Goal: Task Accomplishment & Management: Manage account settings

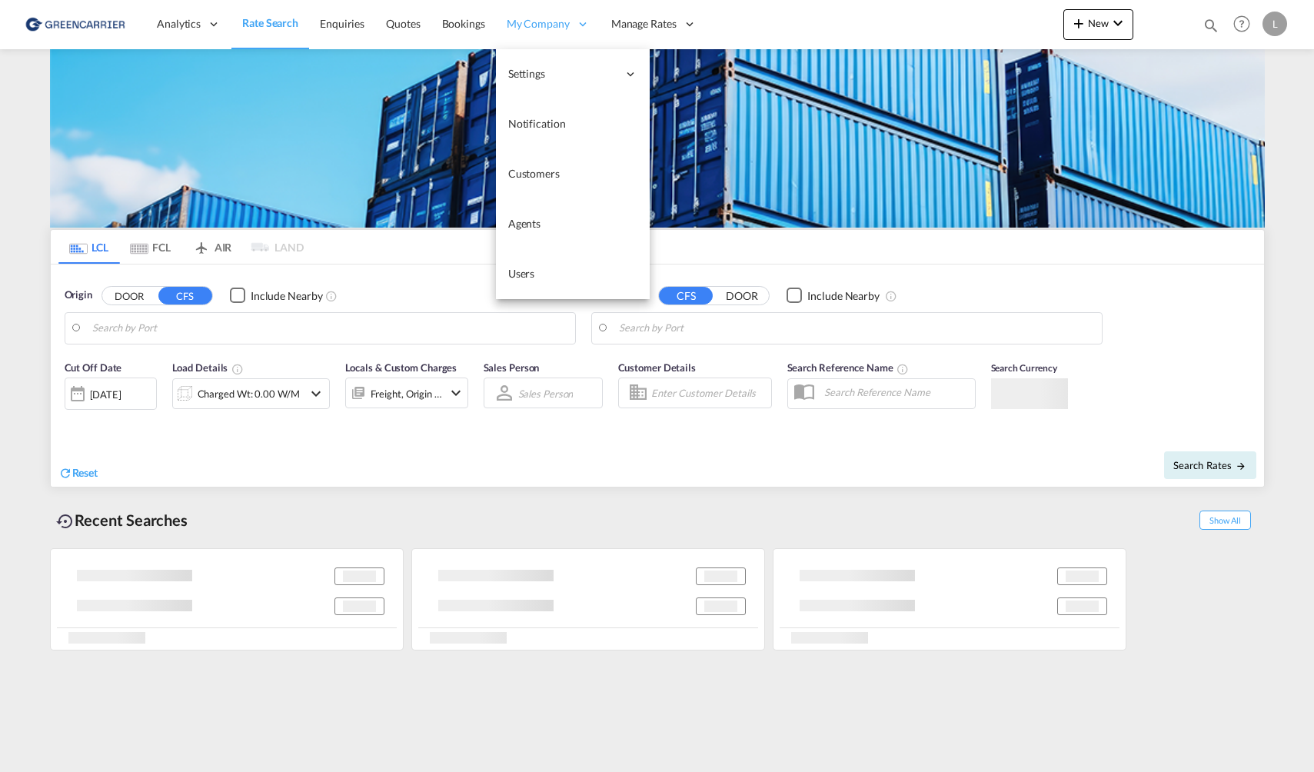
type input "[GEOGRAPHIC_DATA], NOOSL"
type input "[GEOGRAPHIC_DATA], [GEOGRAPHIC_DATA]"
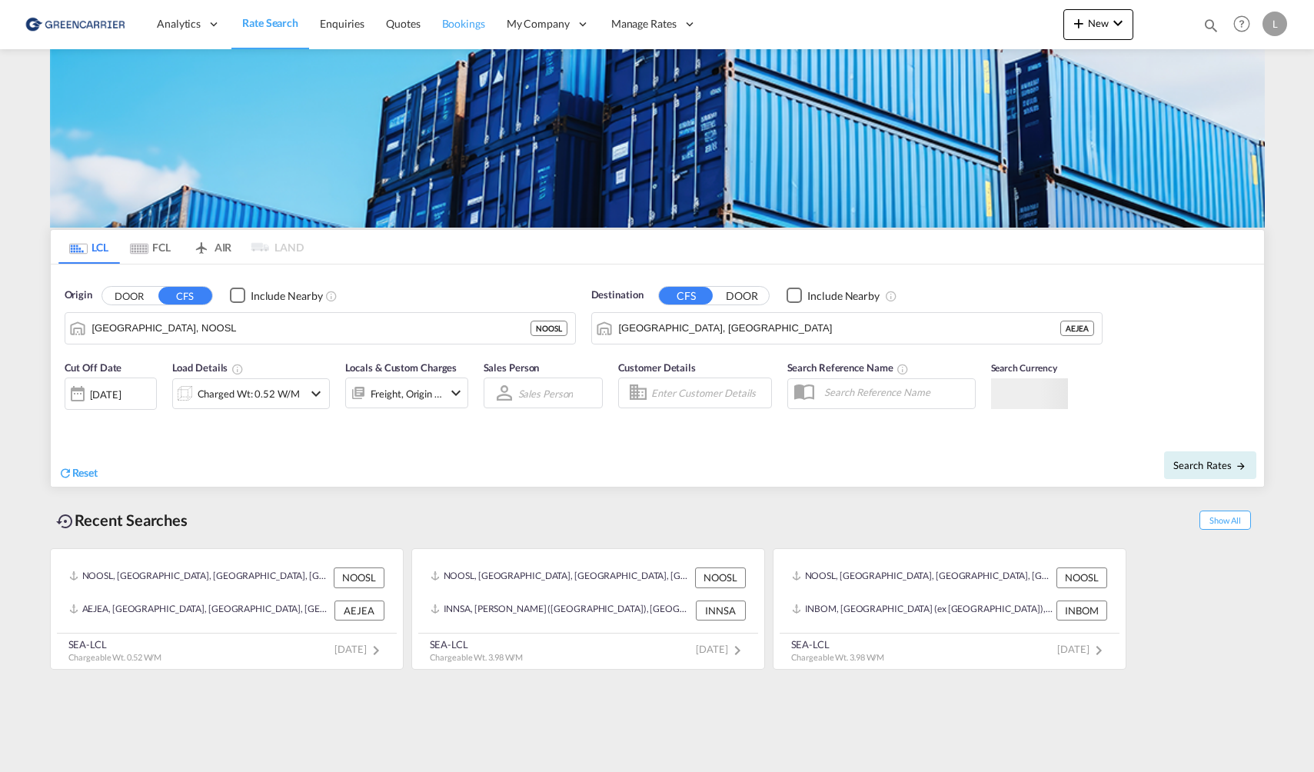
click at [471, 31] on span "Bookings" at bounding box center [463, 23] width 43 height 15
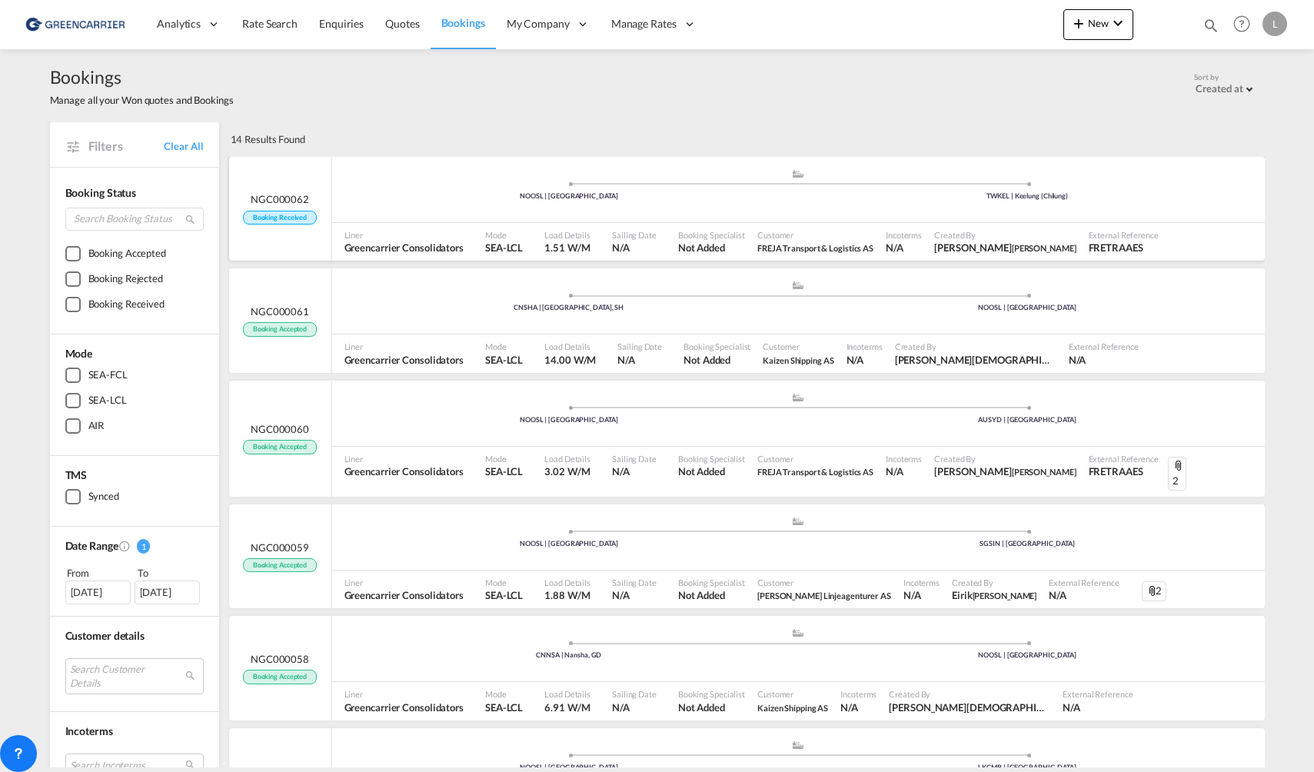
click at [660, 220] on div ".a{fill:#aaa8ad;} .a{fill:#aaa8ad;} NOOSL | [GEOGRAPHIC_DATA] TWKEL | Keelung (…" at bounding box center [798, 190] width 933 height 66
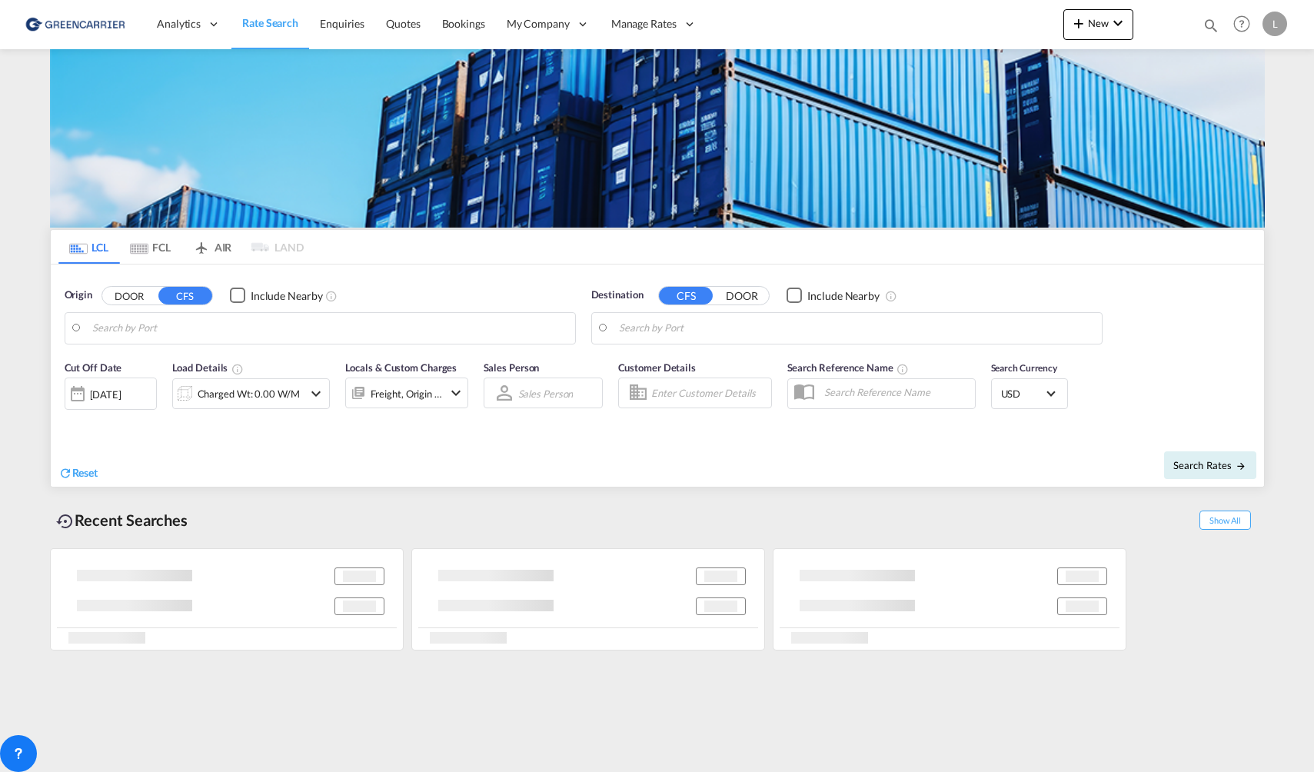
type input "[GEOGRAPHIC_DATA], NOOSL"
type input "[GEOGRAPHIC_DATA], [GEOGRAPHIC_DATA]"
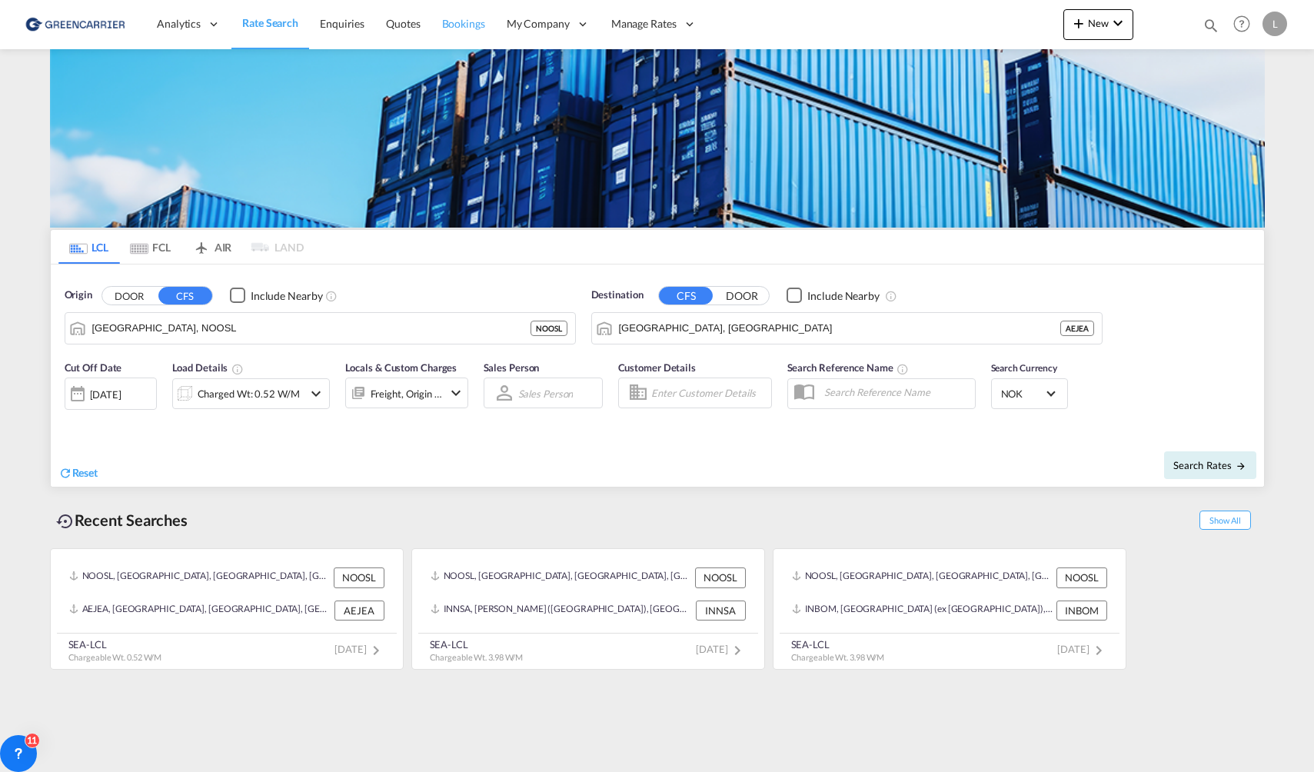
click at [460, 26] on span "Bookings" at bounding box center [463, 23] width 43 height 13
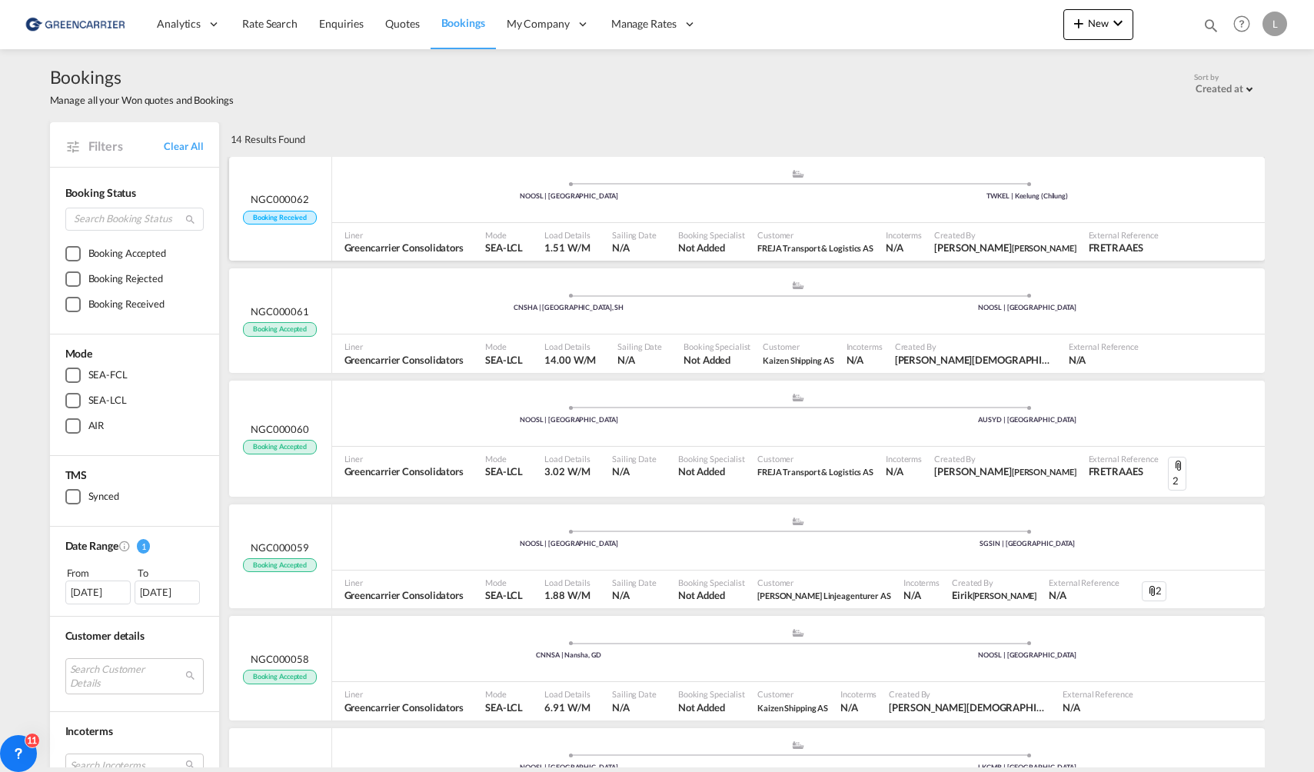
click at [410, 190] on ul ".a{fill:#aaa8ad;} .a{fill:#aaa8ad;} NOOSL | [GEOGRAPHIC_DATA] TWKEL | Keelung (…" at bounding box center [799, 188] width 918 height 8
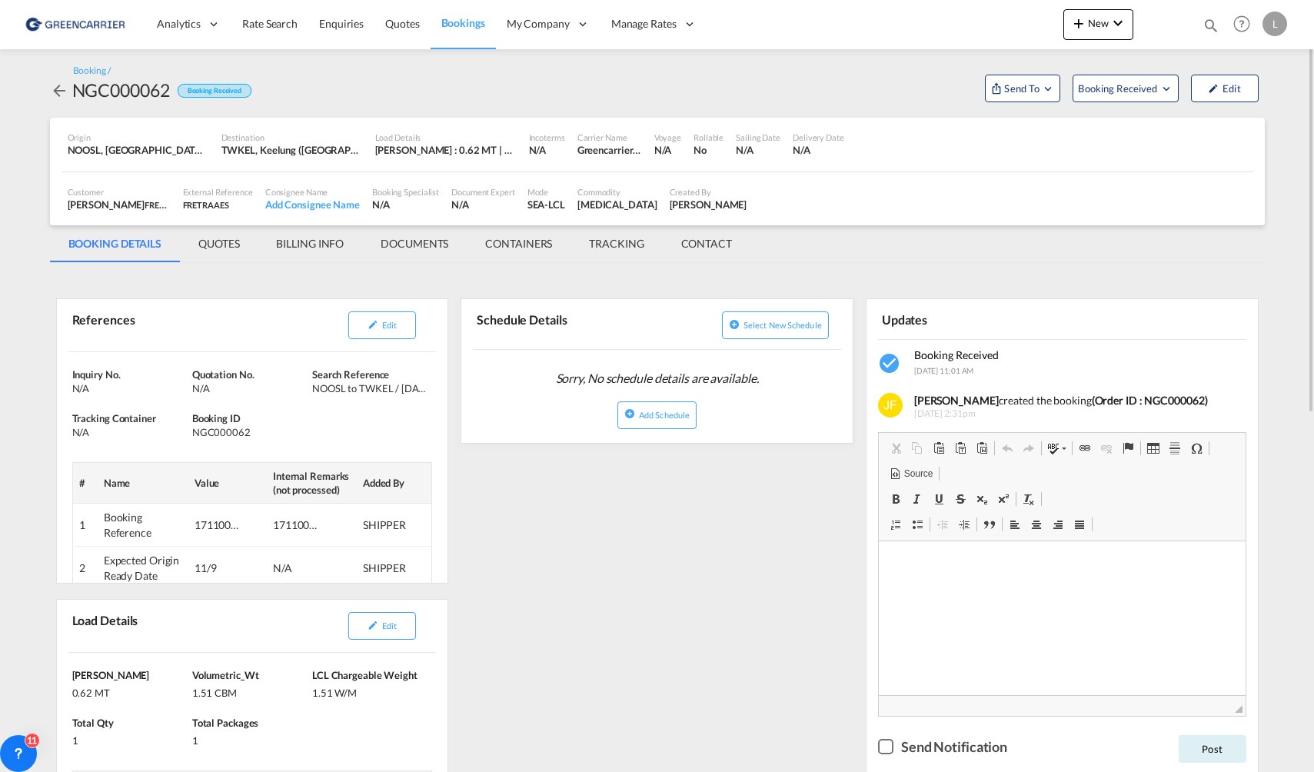
click at [112, 93] on div "NGC000062" at bounding box center [121, 90] width 98 height 25
copy div "NGC000062"
click at [1227, 95] on button "Edit" at bounding box center [1225, 89] width 68 height 28
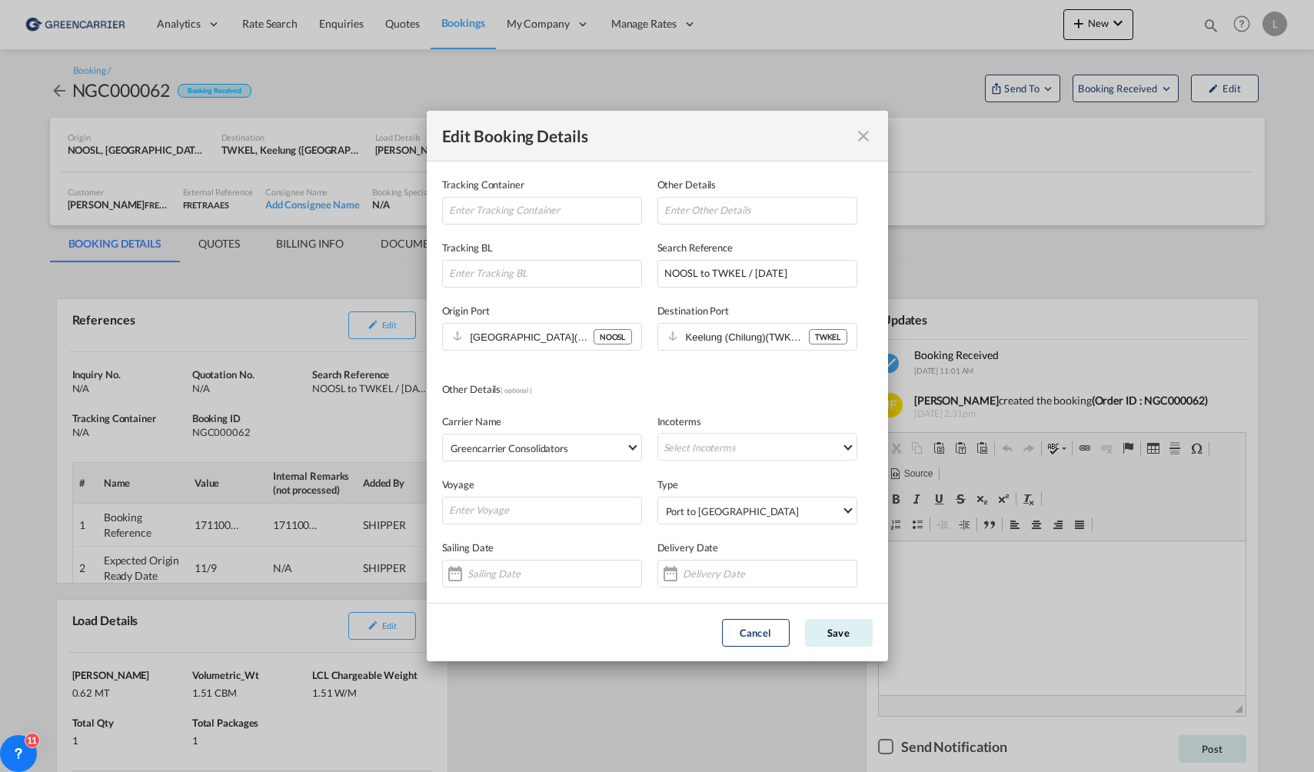
click at [856, 134] on md-icon "icon-close fg-AAA8AD mr-0 cursor" at bounding box center [863, 136] width 18 height 18
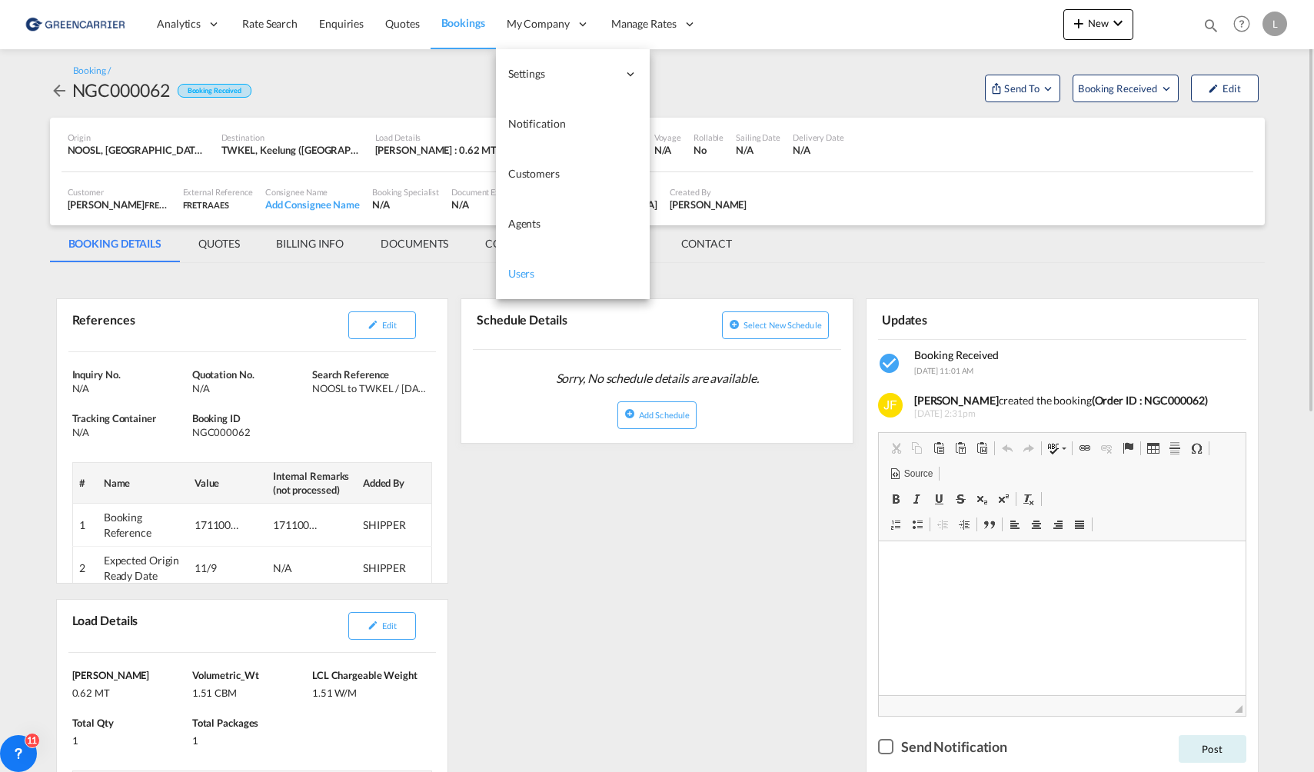
click at [557, 269] on link "Users" at bounding box center [573, 274] width 154 height 50
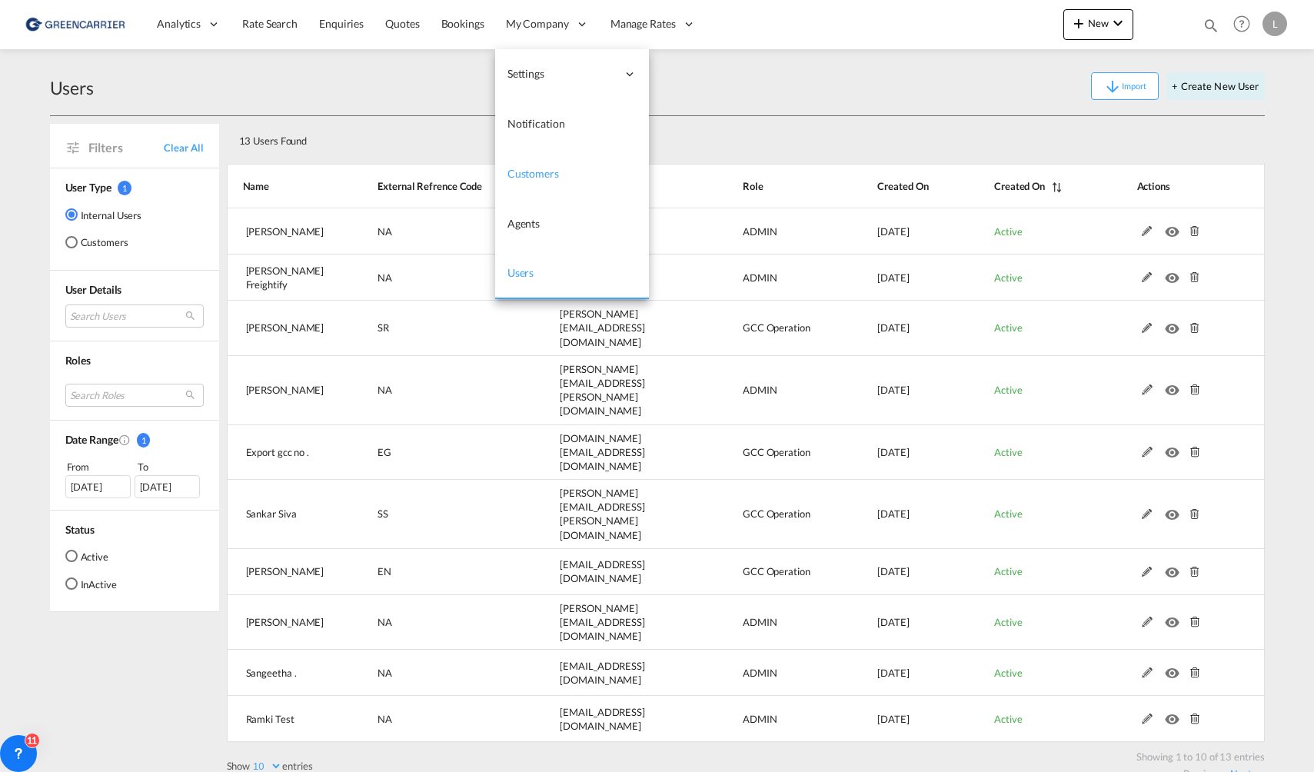
click at [518, 164] on link "Customers" at bounding box center [572, 174] width 154 height 50
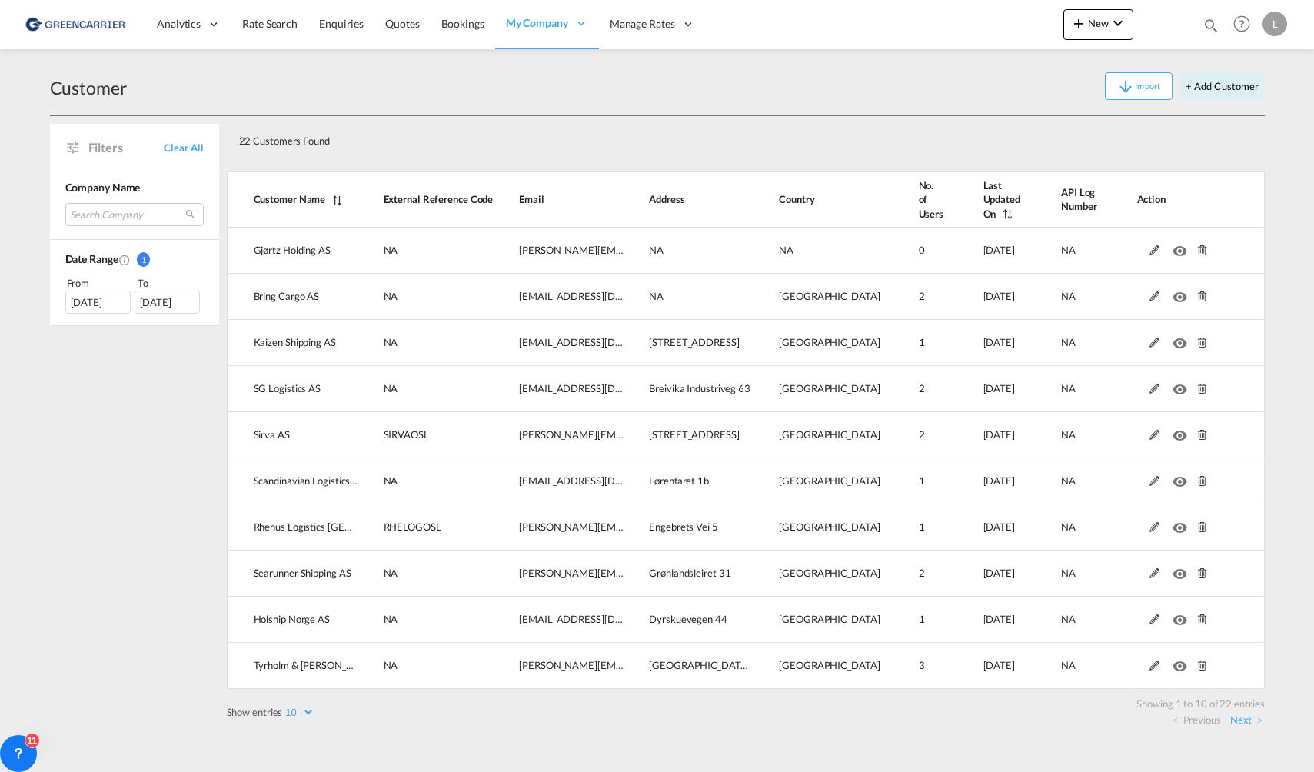
click at [288, 706] on select "10 25 50 100" at bounding box center [298, 712] width 32 height 13
select select "50"
click at [284, 706] on select "10 25 50 100" at bounding box center [298, 712] width 32 height 13
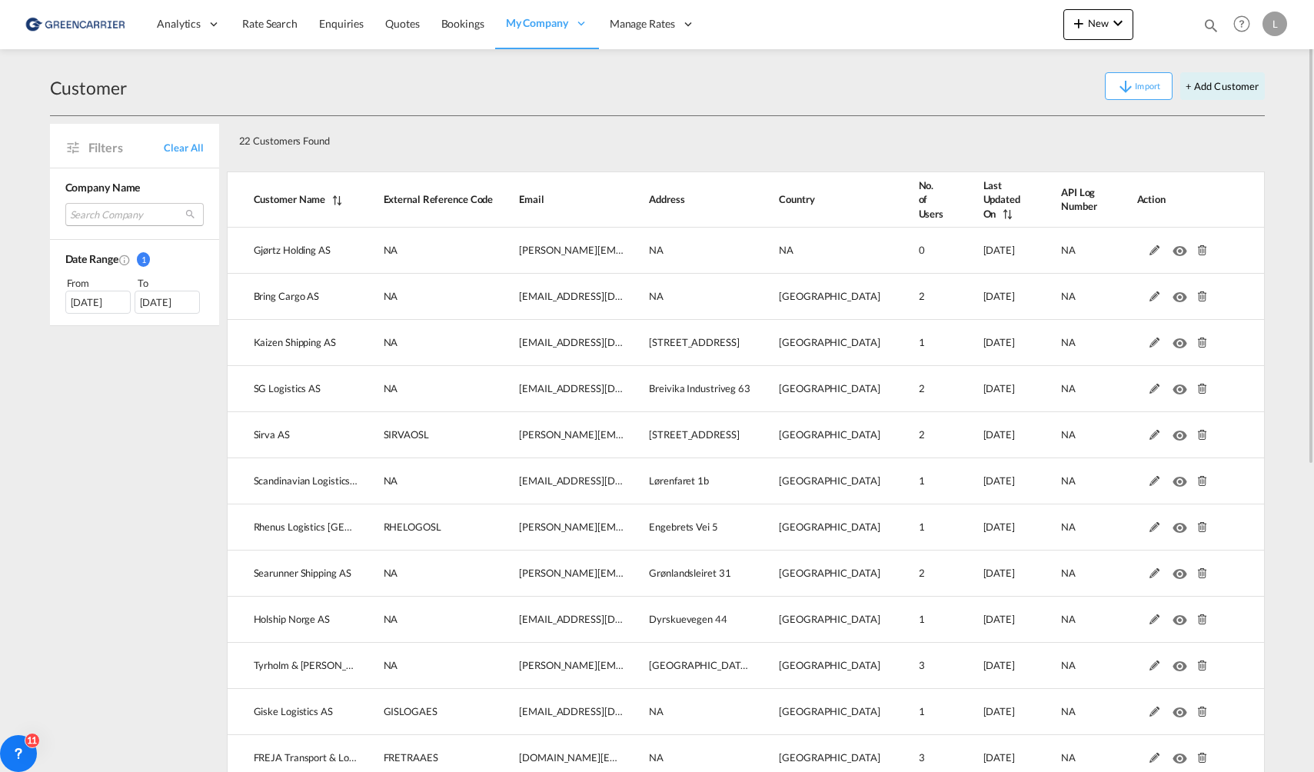
click at [108, 215] on md-select "Search Company [PERSON_NAME] holding as bring cargo as kaizen shipping as sg lo…" at bounding box center [134, 214] width 138 height 23
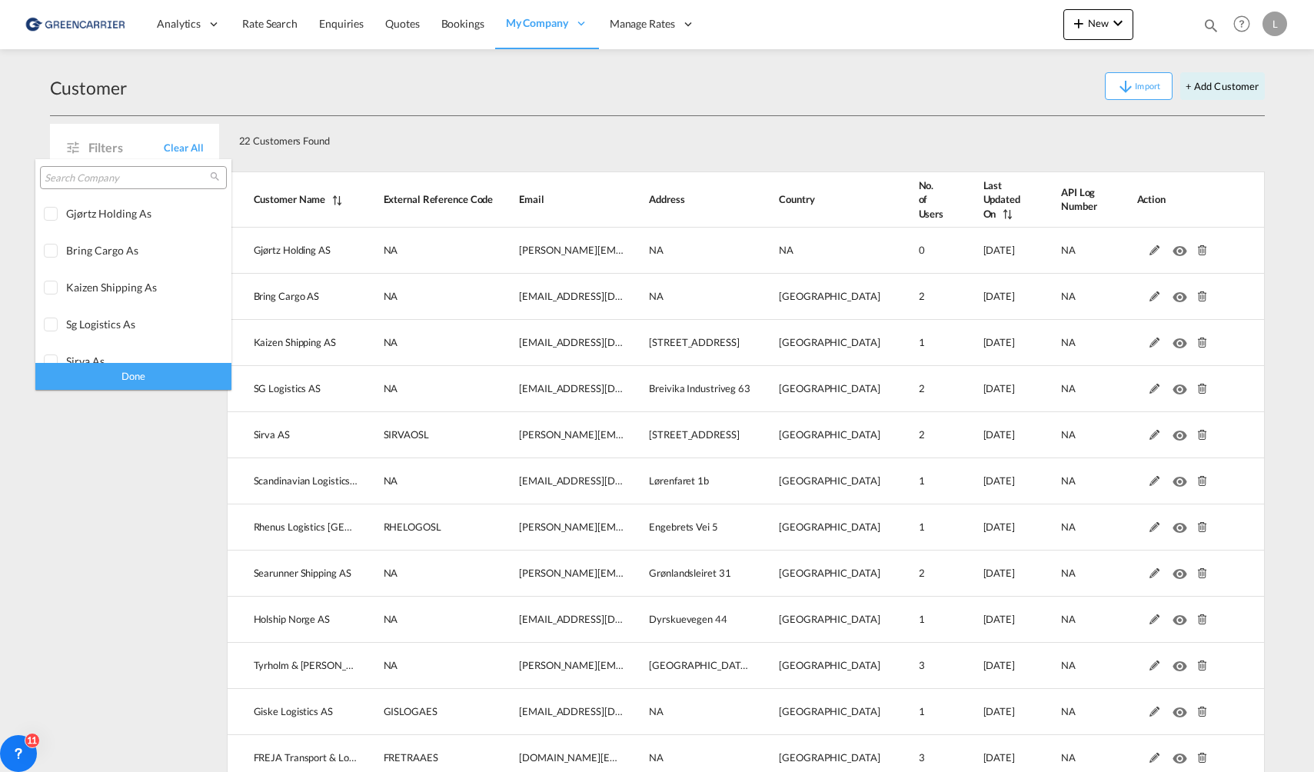
click at [69, 181] on input "search" at bounding box center [127, 179] width 165 height 14
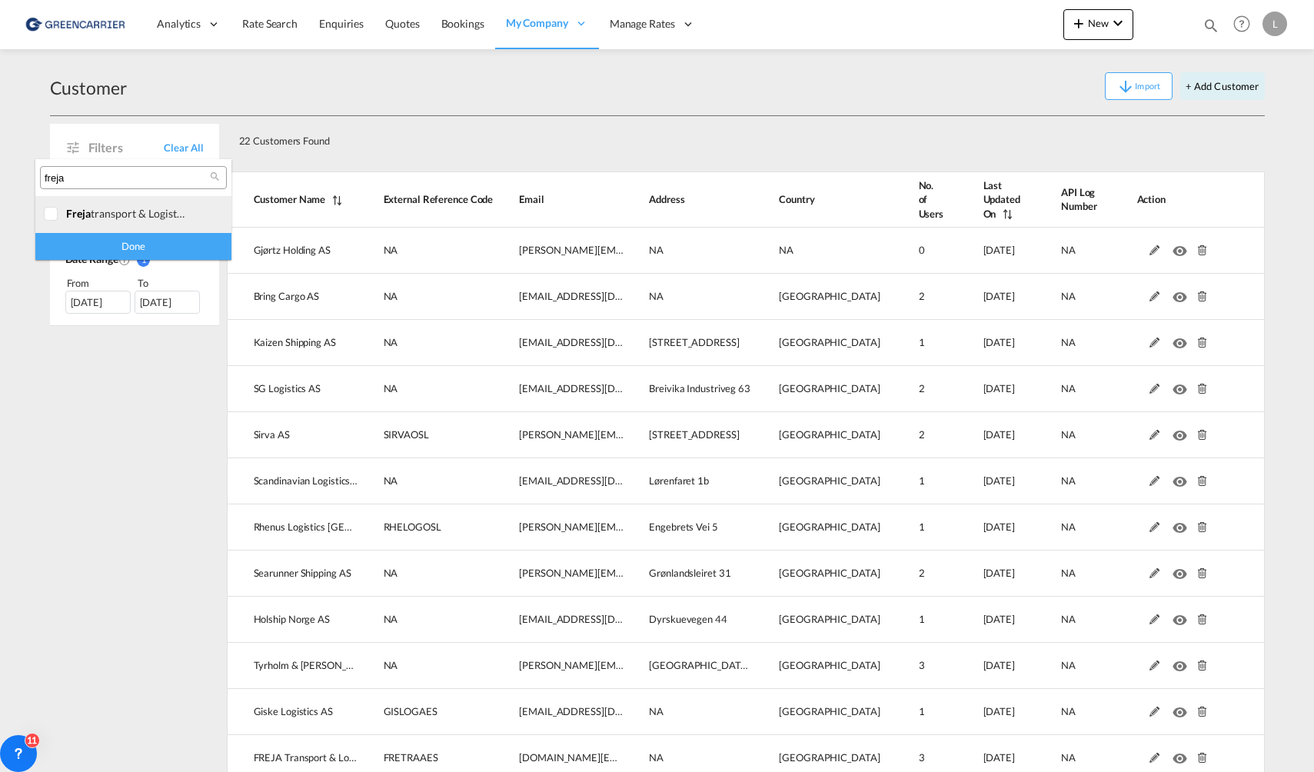
type input "freja"
click at [115, 218] on div "freja transport & logistics as" at bounding box center [126, 213] width 121 height 13
click at [127, 241] on div "Done" at bounding box center [133, 246] width 196 height 27
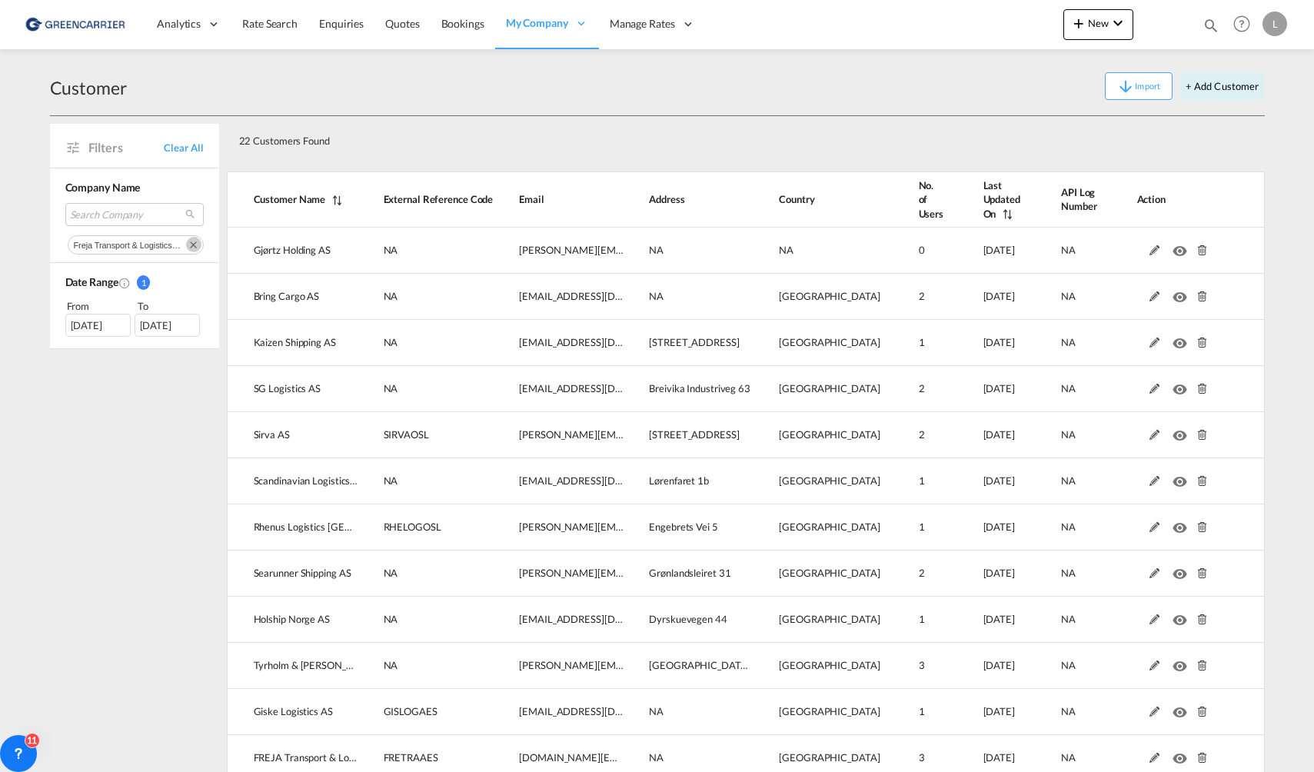
select select "50"
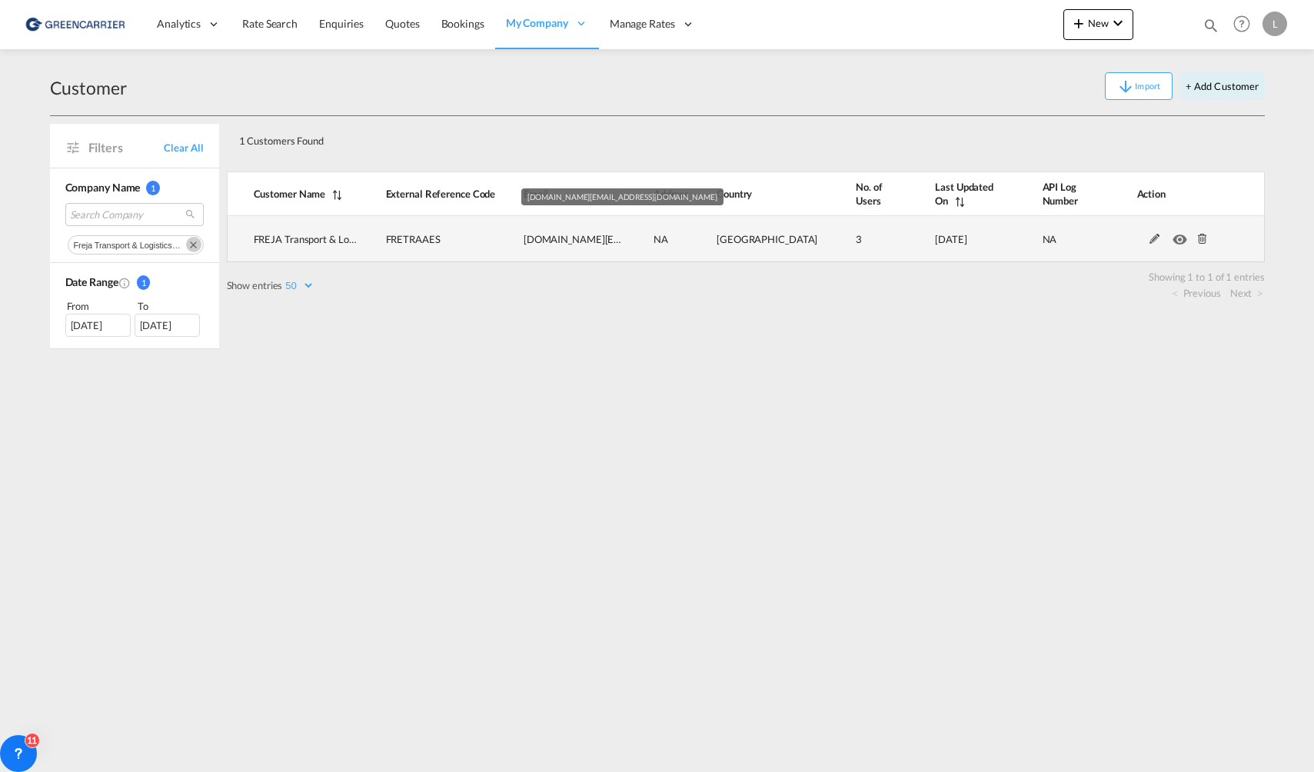
click at [547, 237] on span "[DOMAIN_NAME][EMAIL_ADDRESS][DOMAIN_NAME]" at bounding box center [648, 239] width 248 height 12
click at [1151, 239] on md-icon at bounding box center [1155, 239] width 20 height 11
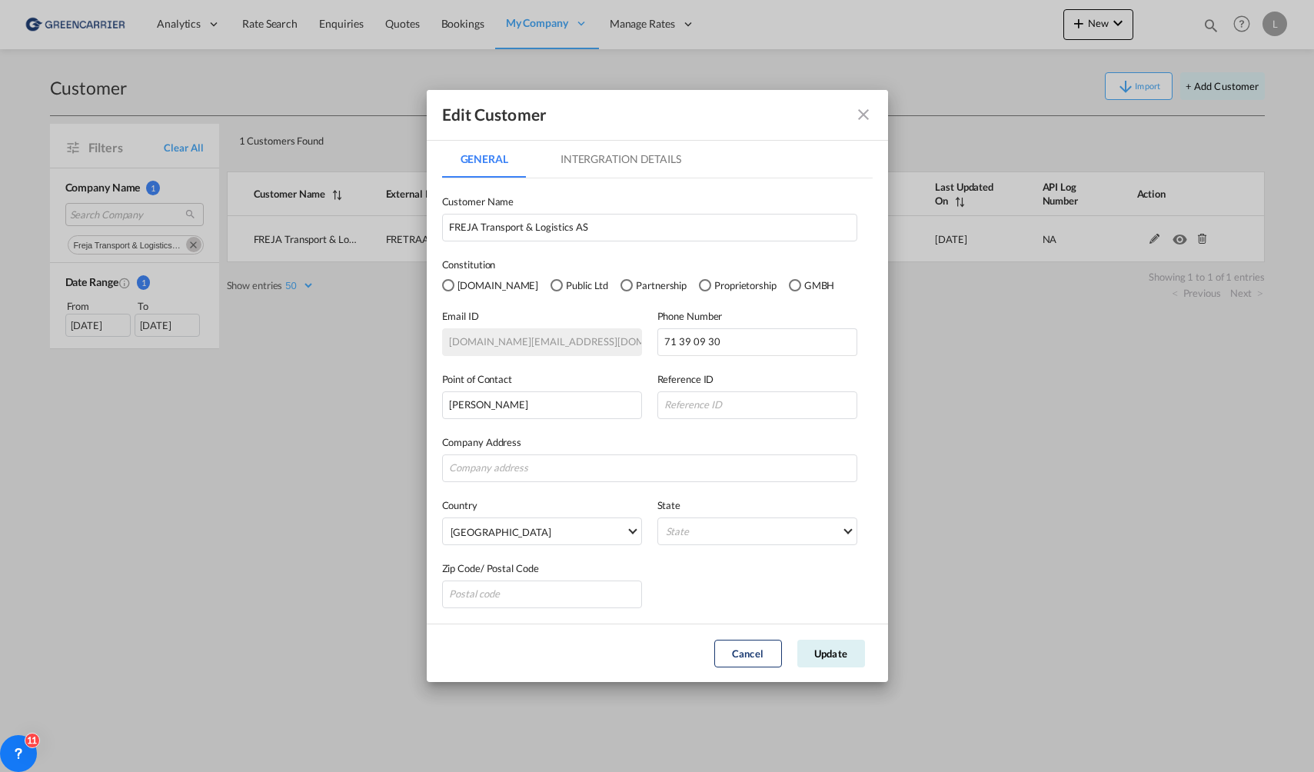
click at [591, 152] on md-tab-item "Intergration Details" at bounding box center [621, 159] width 158 height 37
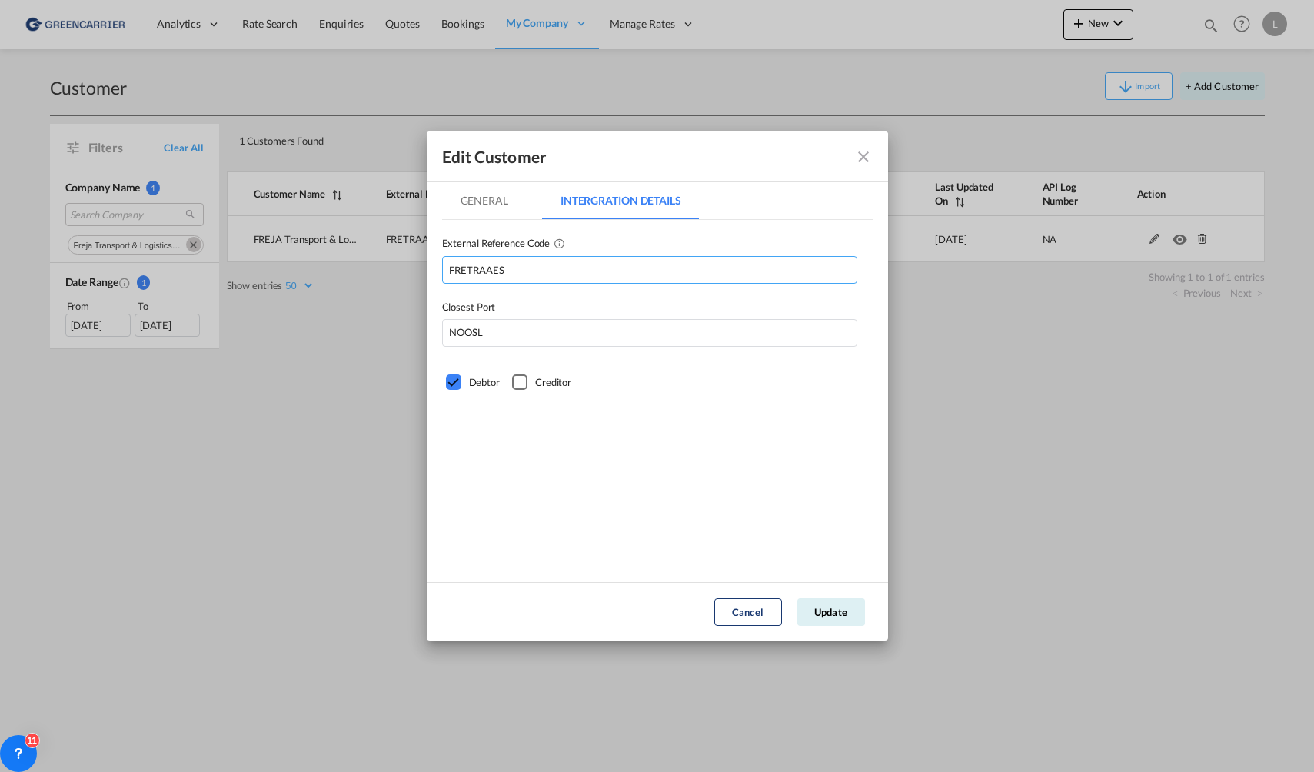
click at [561, 280] on input "FRETRAAES" at bounding box center [649, 270] width 415 height 28
type input "FRETRAOSL1"
click at [844, 615] on button "Update" at bounding box center [832, 612] width 68 height 28
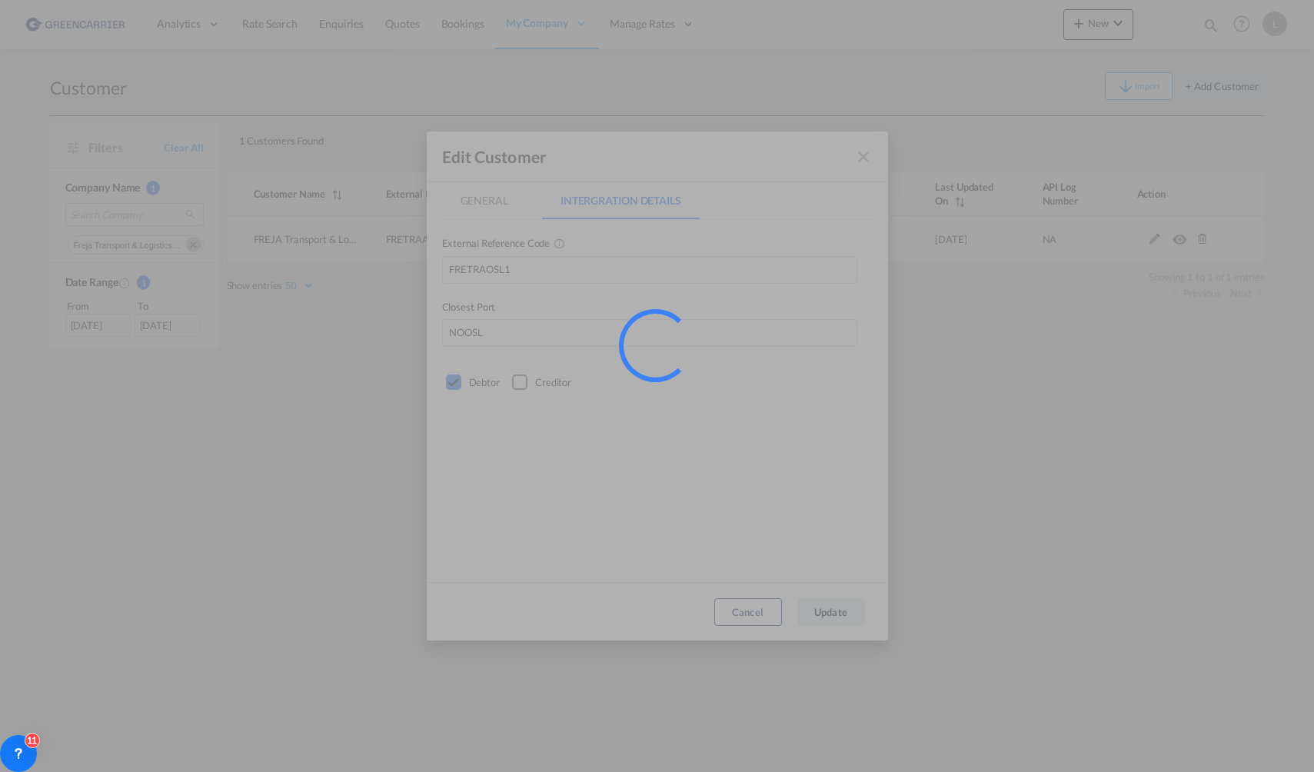
select select "50"
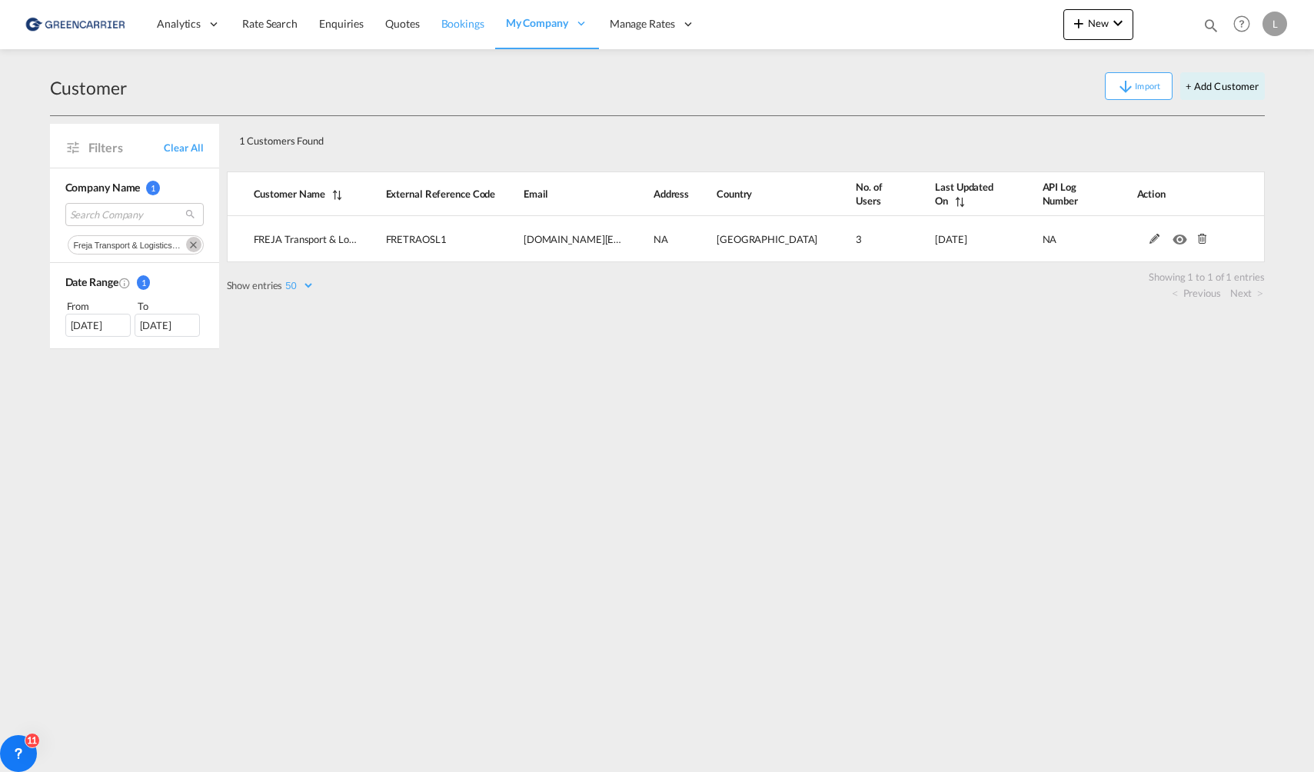
click at [458, 36] on link "Bookings" at bounding box center [463, 24] width 65 height 50
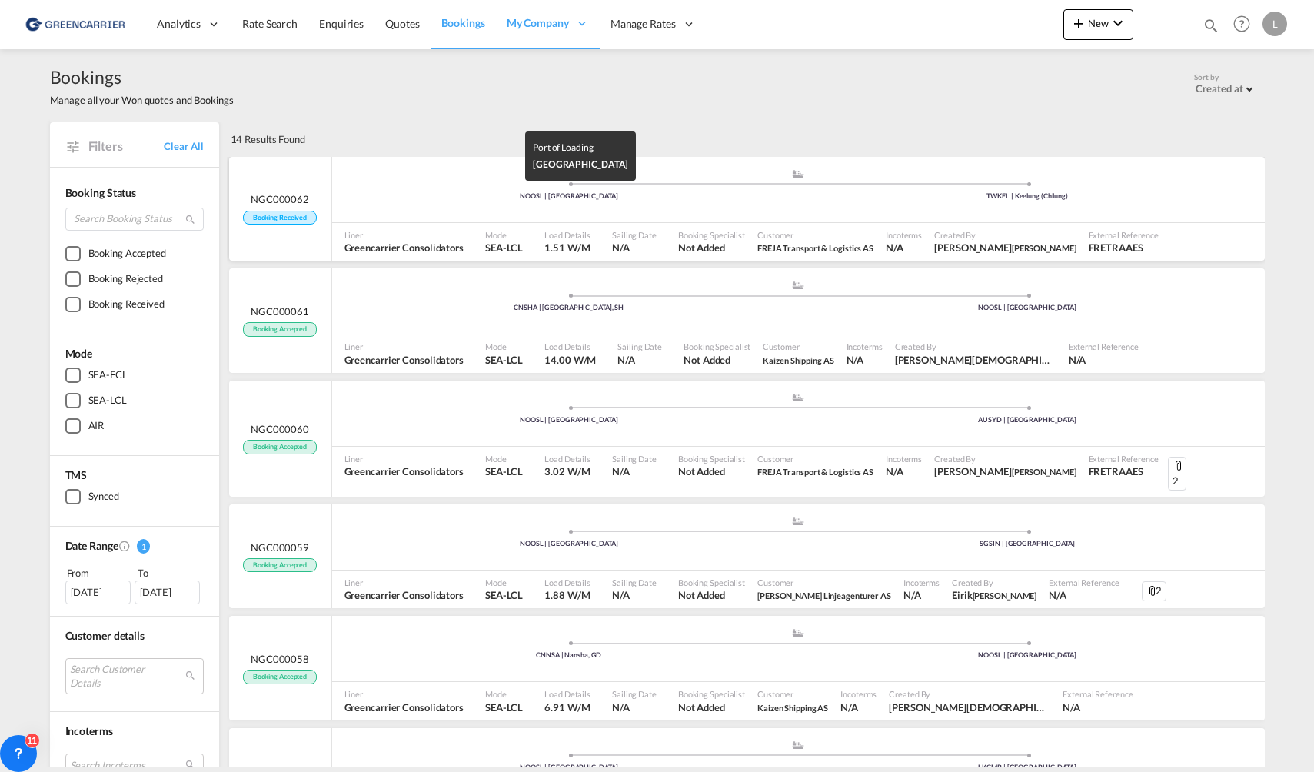
click at [465, 197] on div "NOOSL | [GEOGRAPHIC_DATA]" at bounding box center [569, 197] width 459 height 10
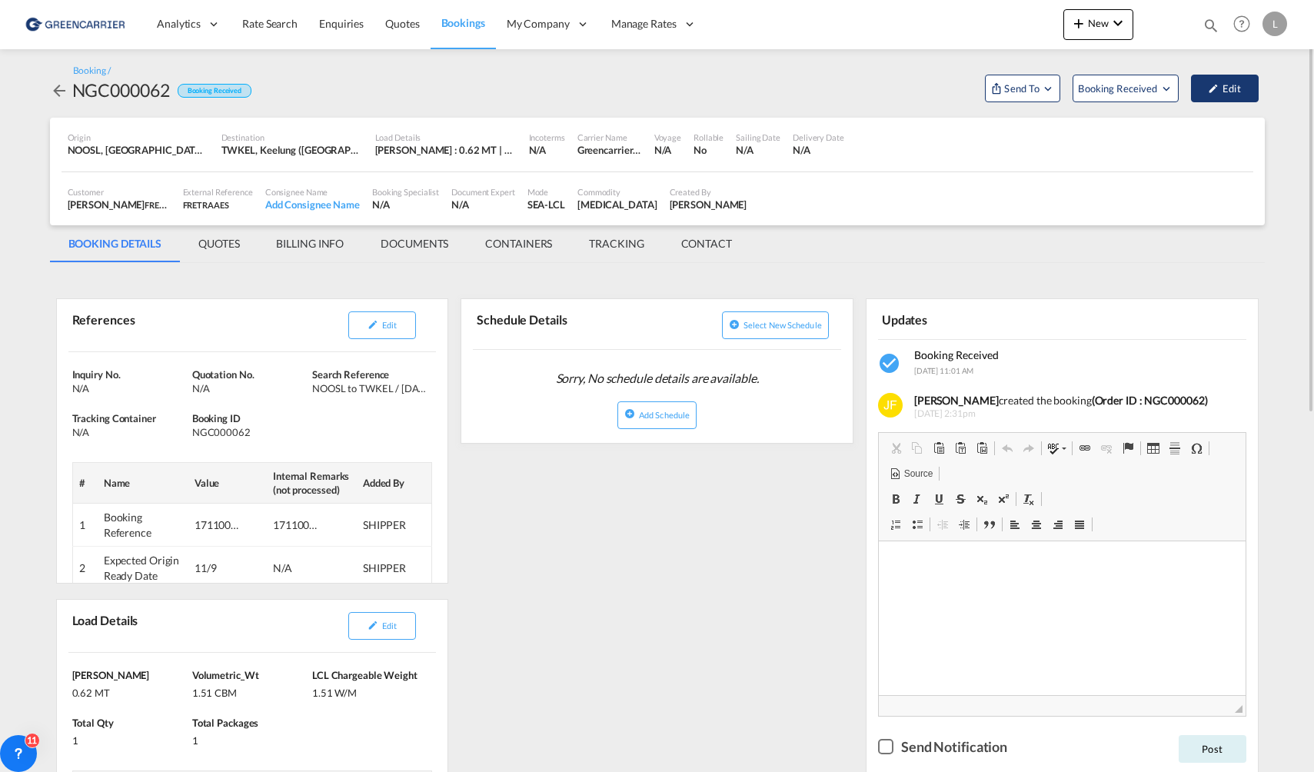
click at [1207, 86] on button "Edit" at bounding box center [1225, 89] width 68 height 28
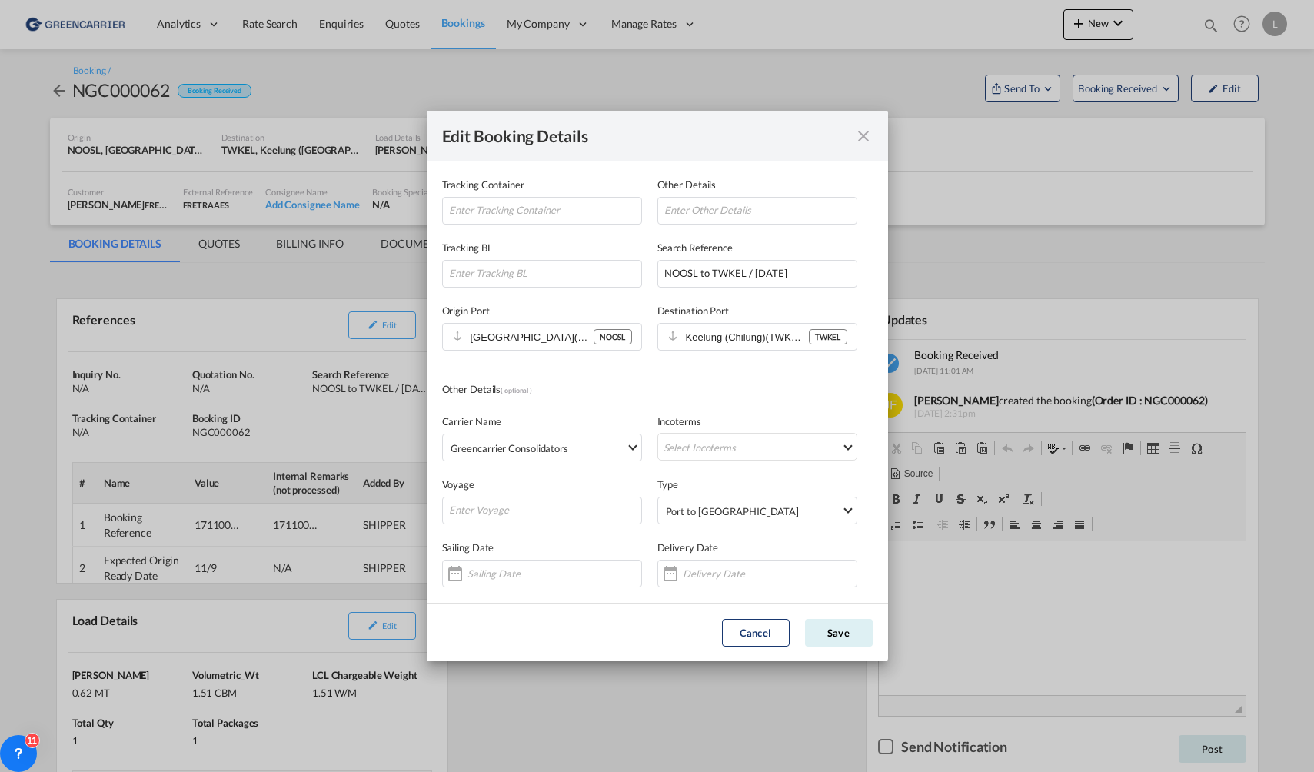
click at [858, 136] on md-icon "icon-close fg-AAA8AD mr-0 cursor" at bounding box center [863, 136] width 18 height 18
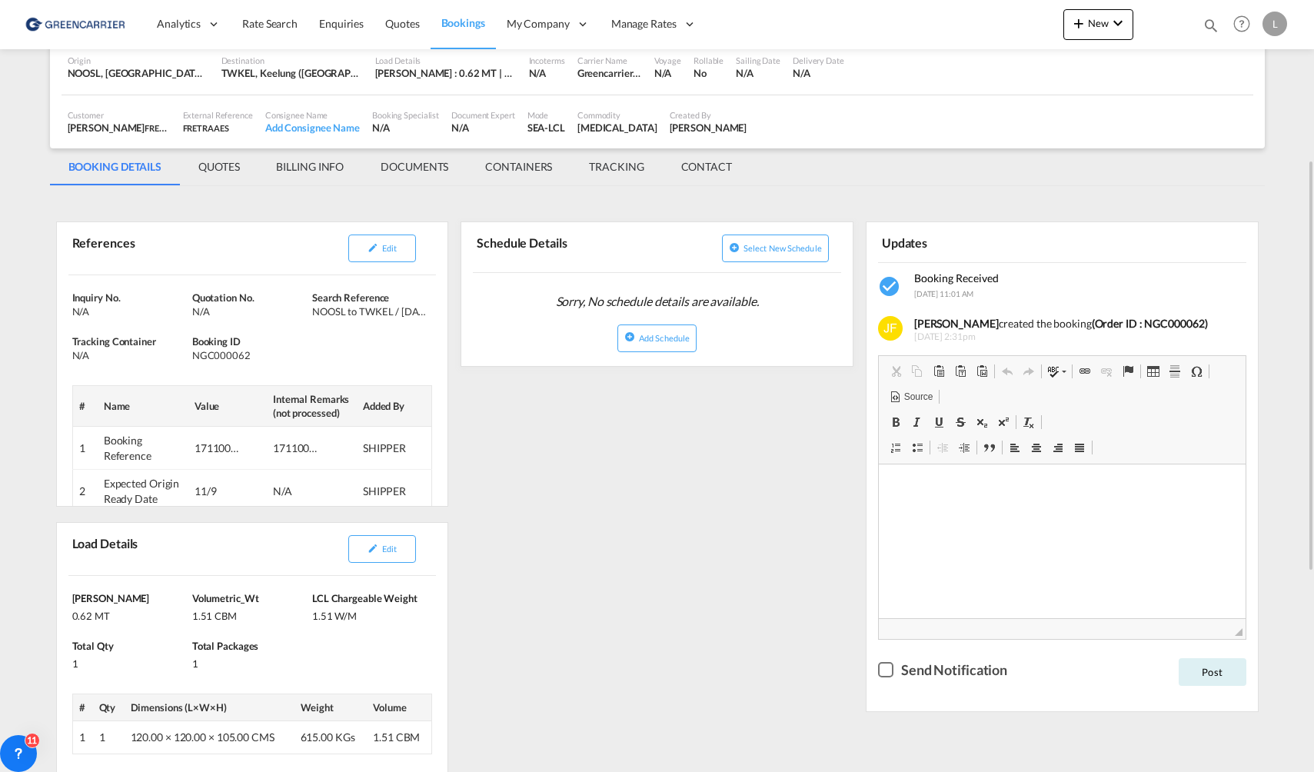
scroll to position [154, 0]
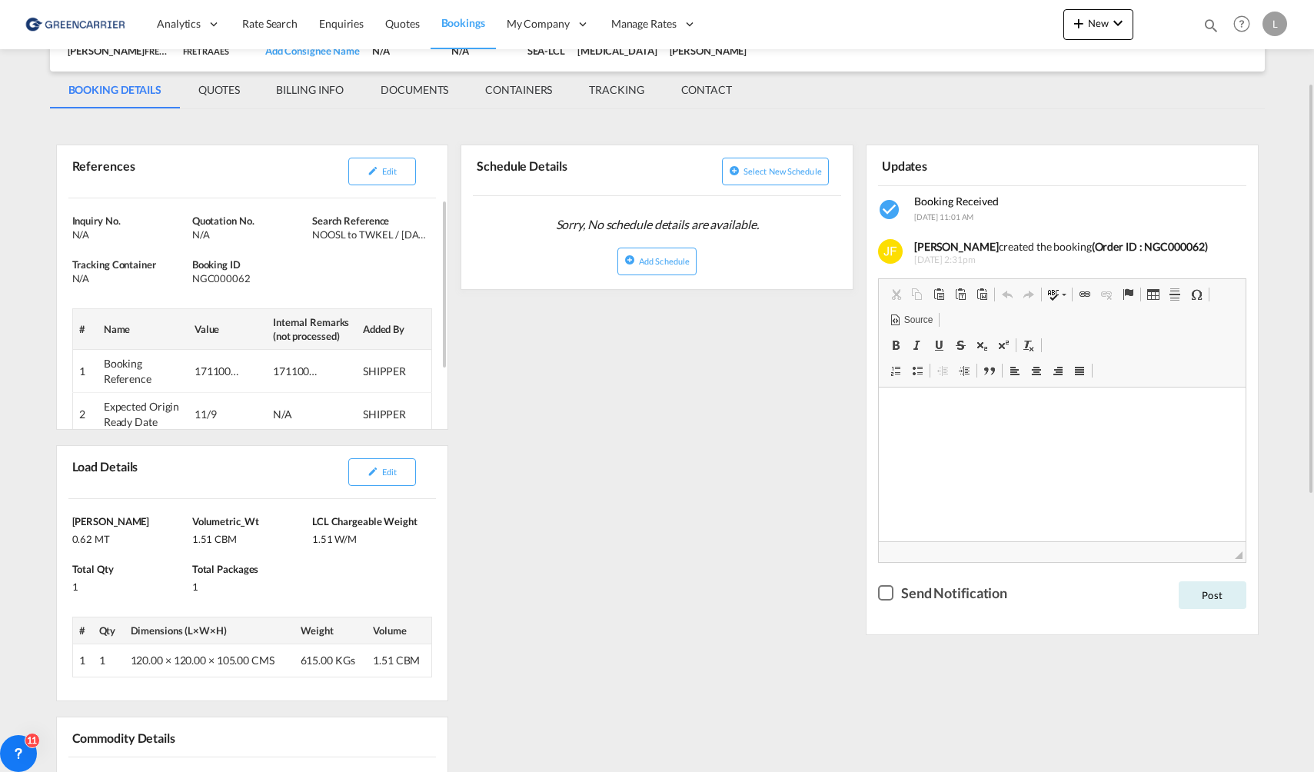
click at [227, 371] on div "171100/JFL" at bounding box center [218, 371] width 46 height 15
copy div "171100"
click at [708, 439] on div "References Edit Inquiry No. N/A Quotation No. N/A Search Reference NOOSL to TWK…" at bounding box center [657, 685] width 1215 height 1137
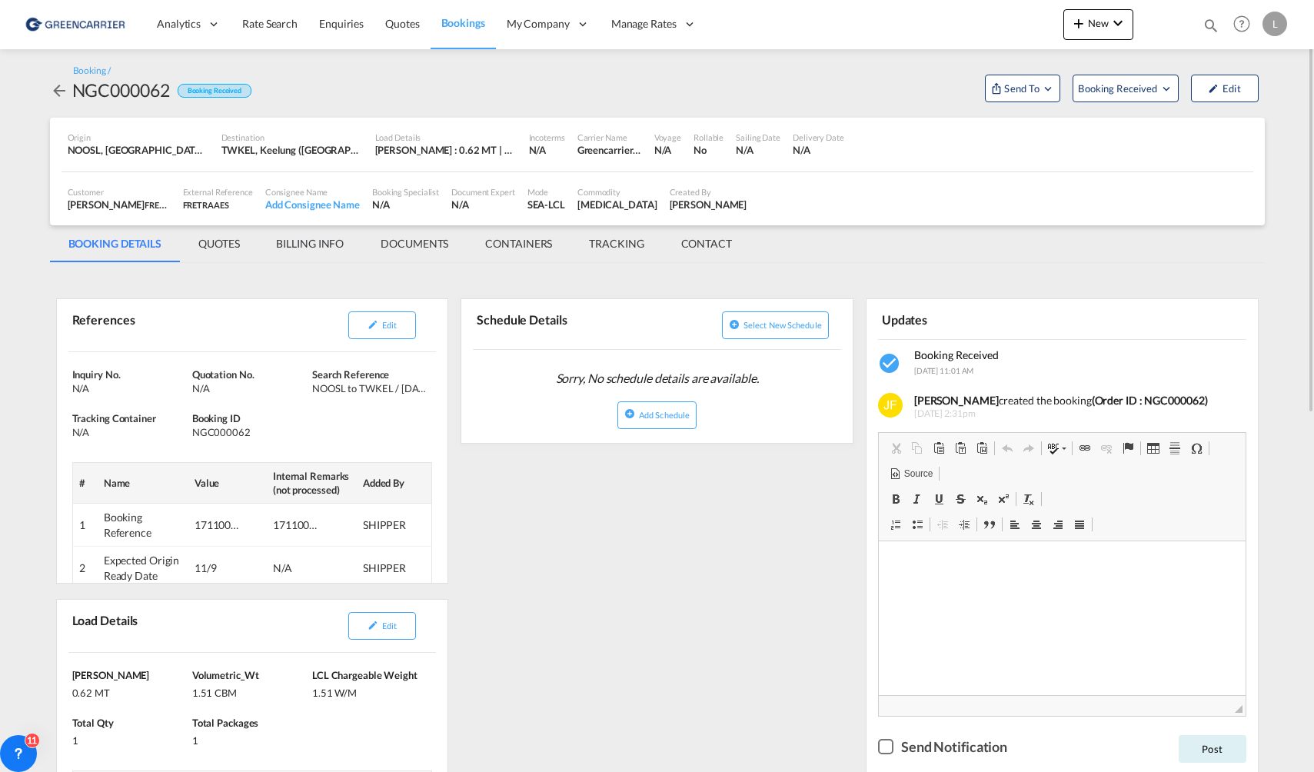
click at [422, 238] on md-tab-item "DOCUMENTS" at bounding box center [414, 243] width 105 height 37
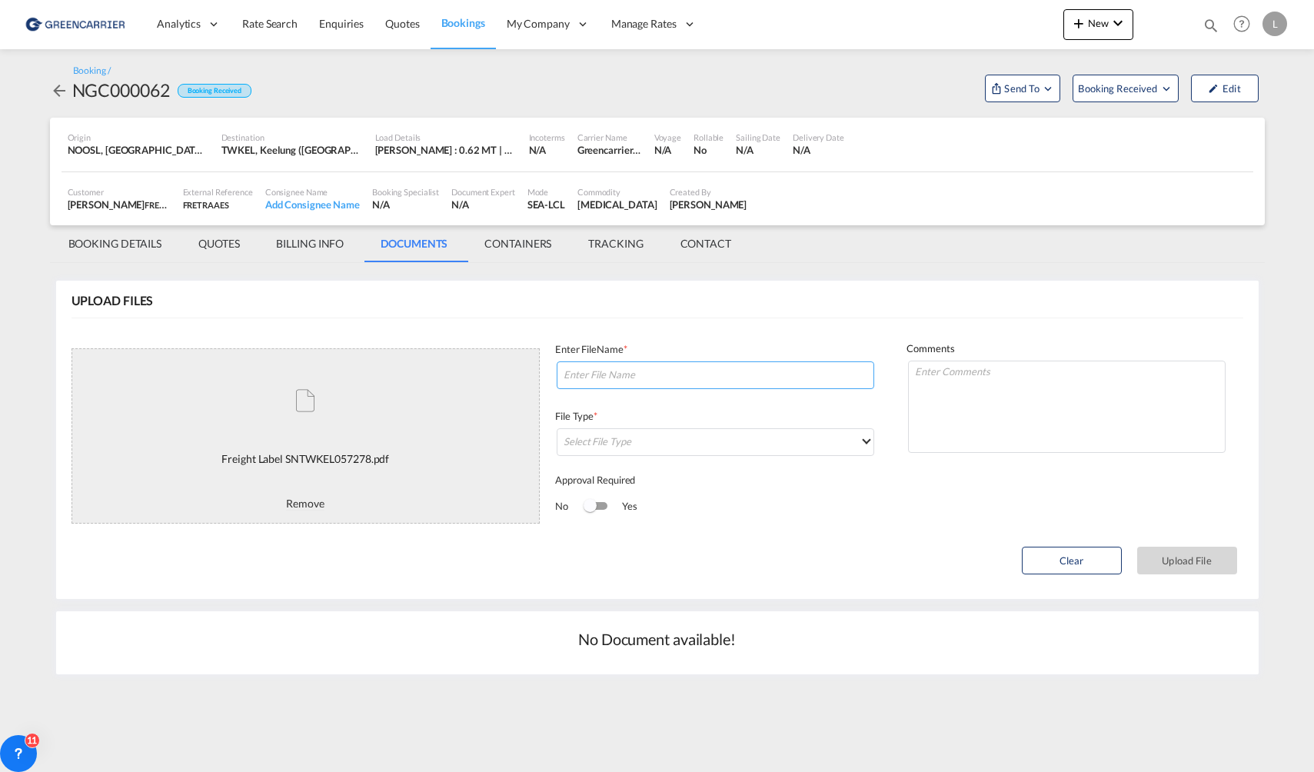
click at [728, 388] on input at bounding box center [716, 375] width 318 height 28
type input "a"
paste input "SNTWKEL057278"
type input "labels SNTWKEL057278"
click at [791, 438] on md-select "Select File Type DO/CRO Draft B/L Freight Invoice Commercial Invoice Original B…" at bounding box center [716, 442] width 318 height 28
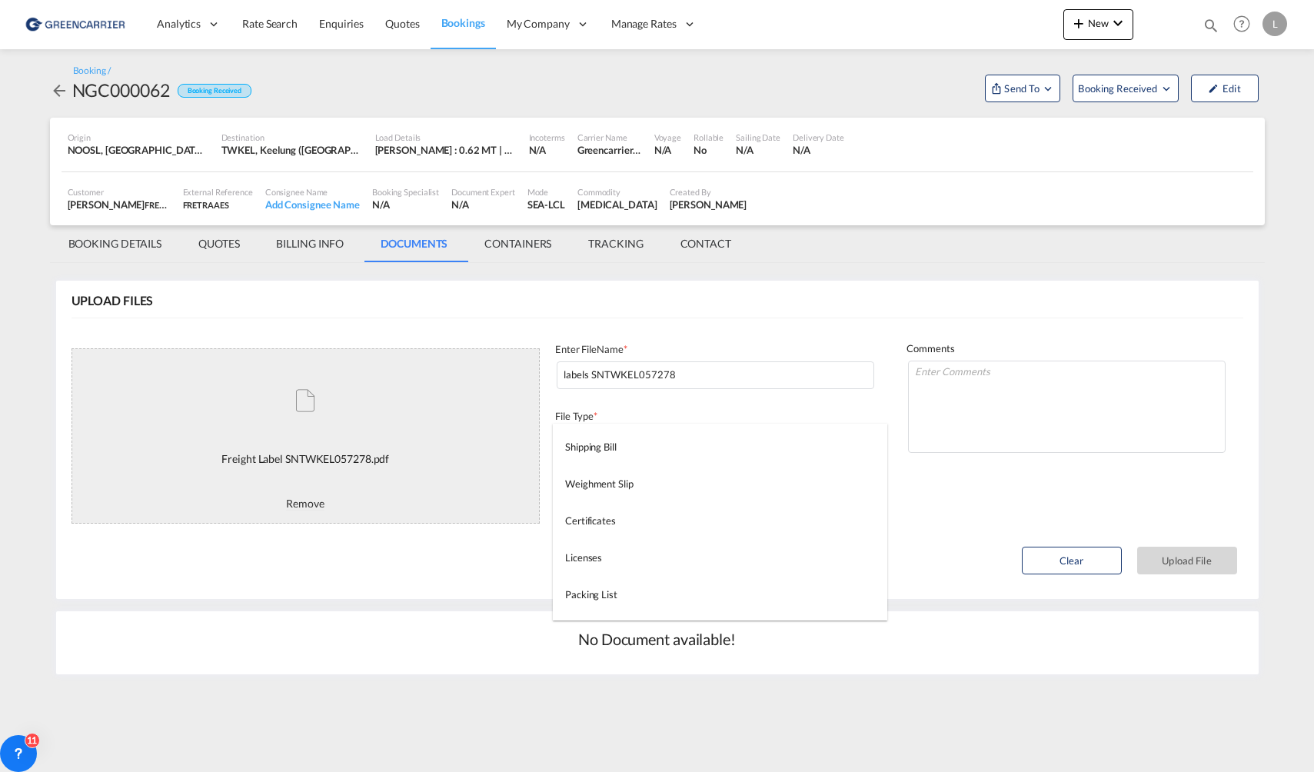
scroll to position [394, 0]
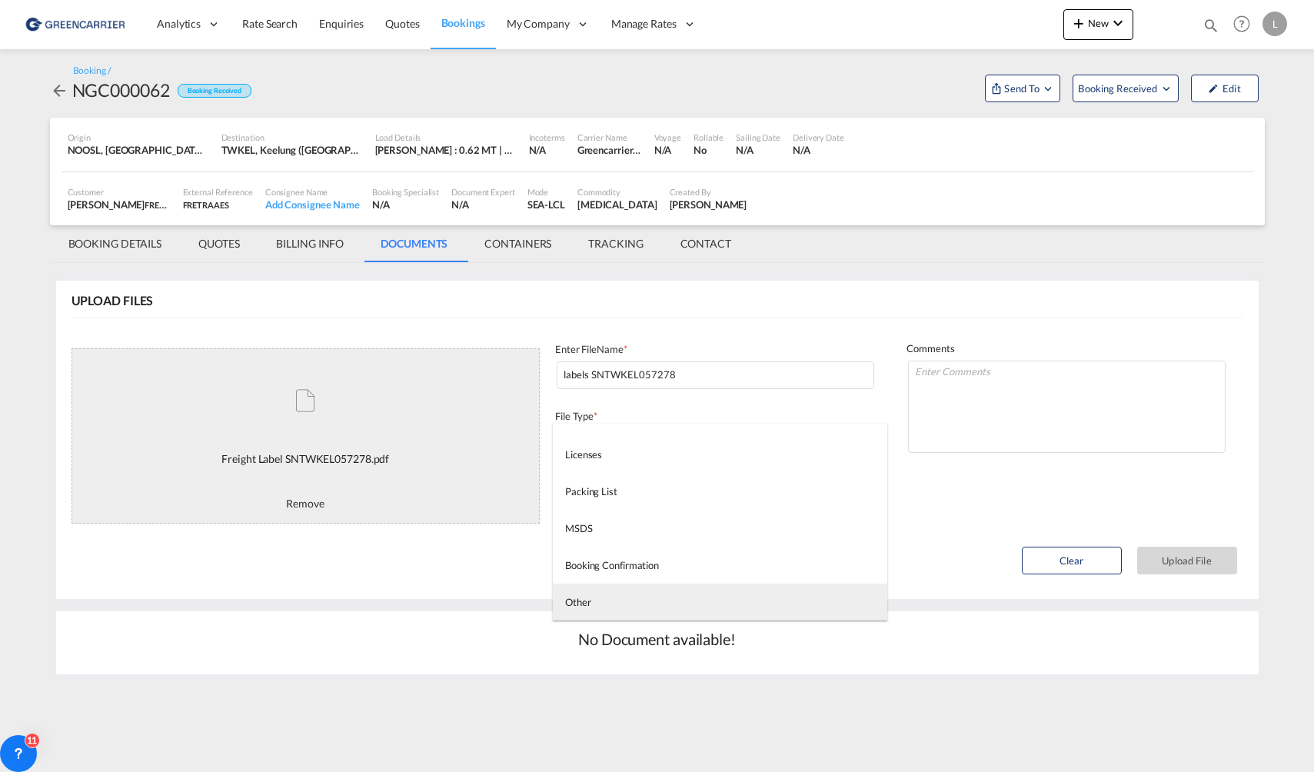
click at [648, 591] on md-option "Other" at bounding box center [720, 602] width 335 height 37
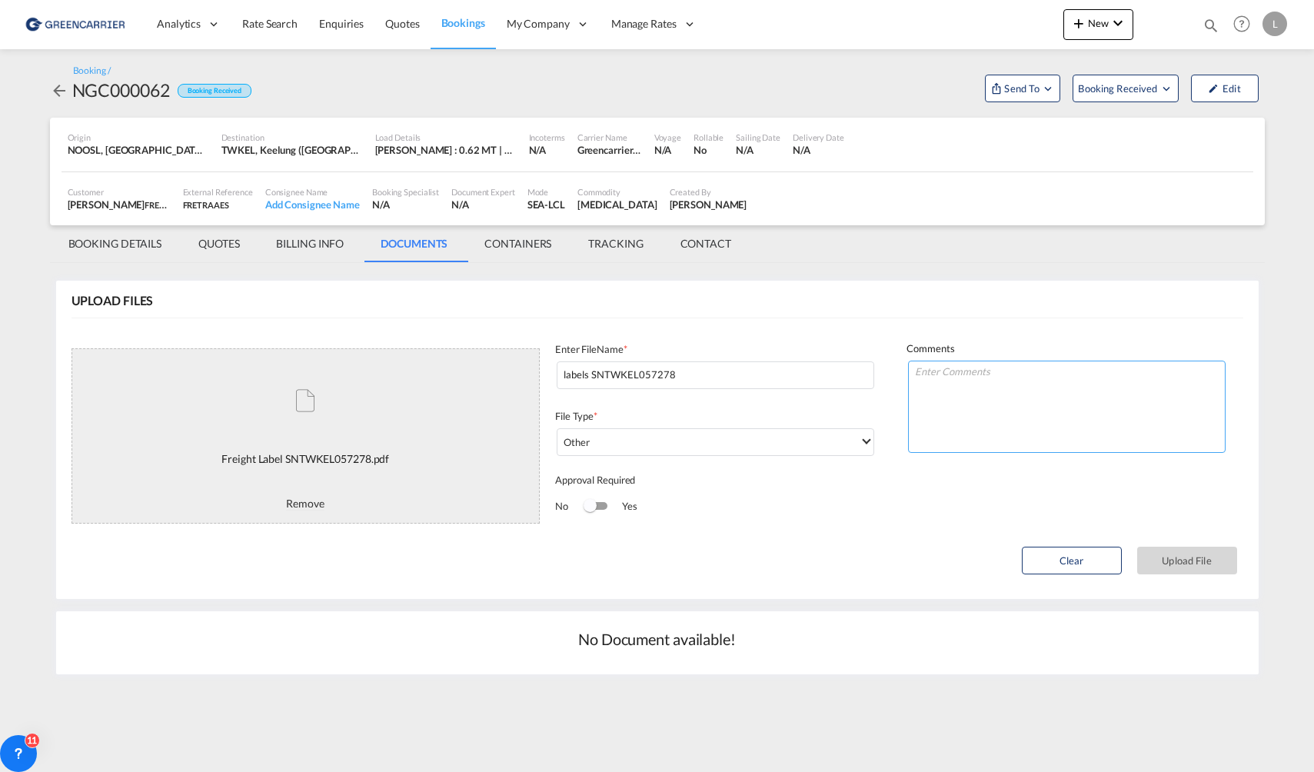
click at [1002, 384] on textarea at bounding box center [1067, 407] width 318 height 92
click at [1200, 561] on button "Upload File" at bounding box center [1187, 561] width 100 height 28
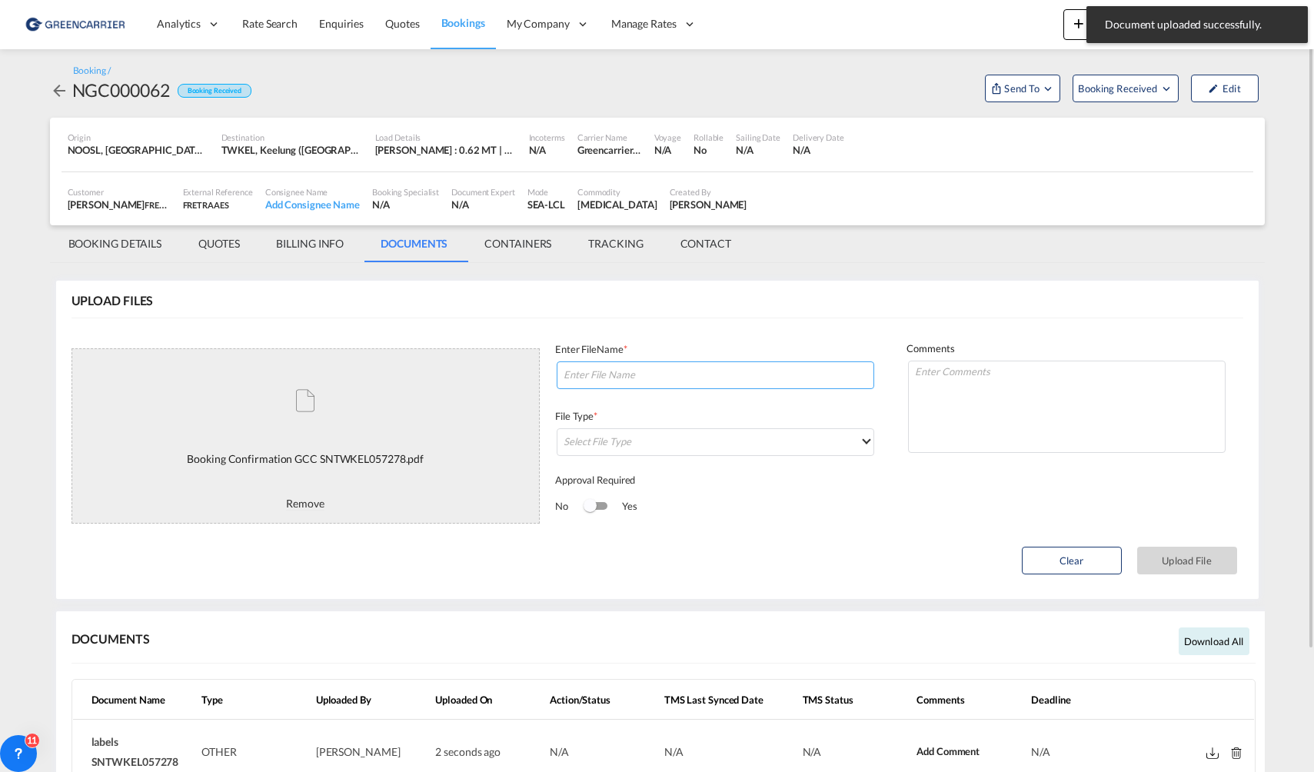
click at [701, 377] on input at bounding box center [716, 375] width 318 height 28
type input "b"
paste input "SNTWKEL057278"
type input "BC SNTWKEL057278"
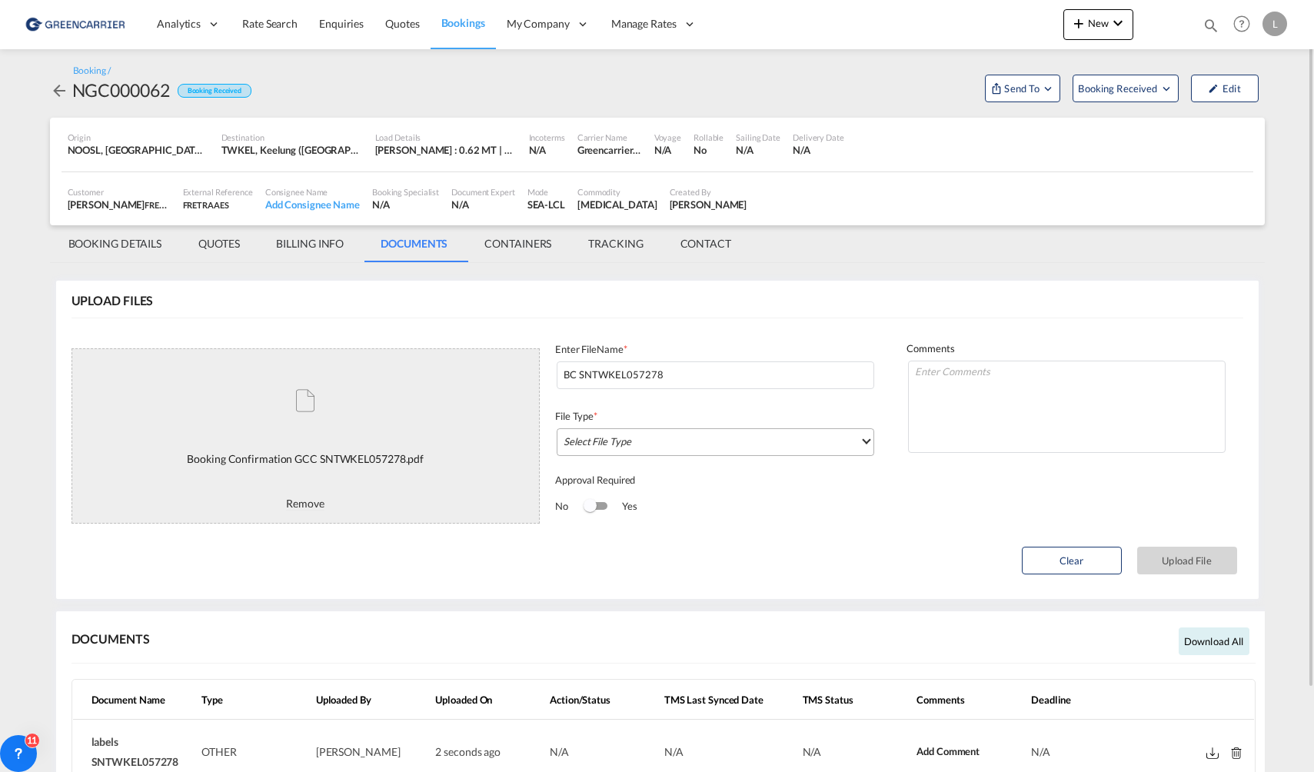
click at [689, 440] on md-select "Select File Type" at bounding box center [716, 442] width 318 height 28
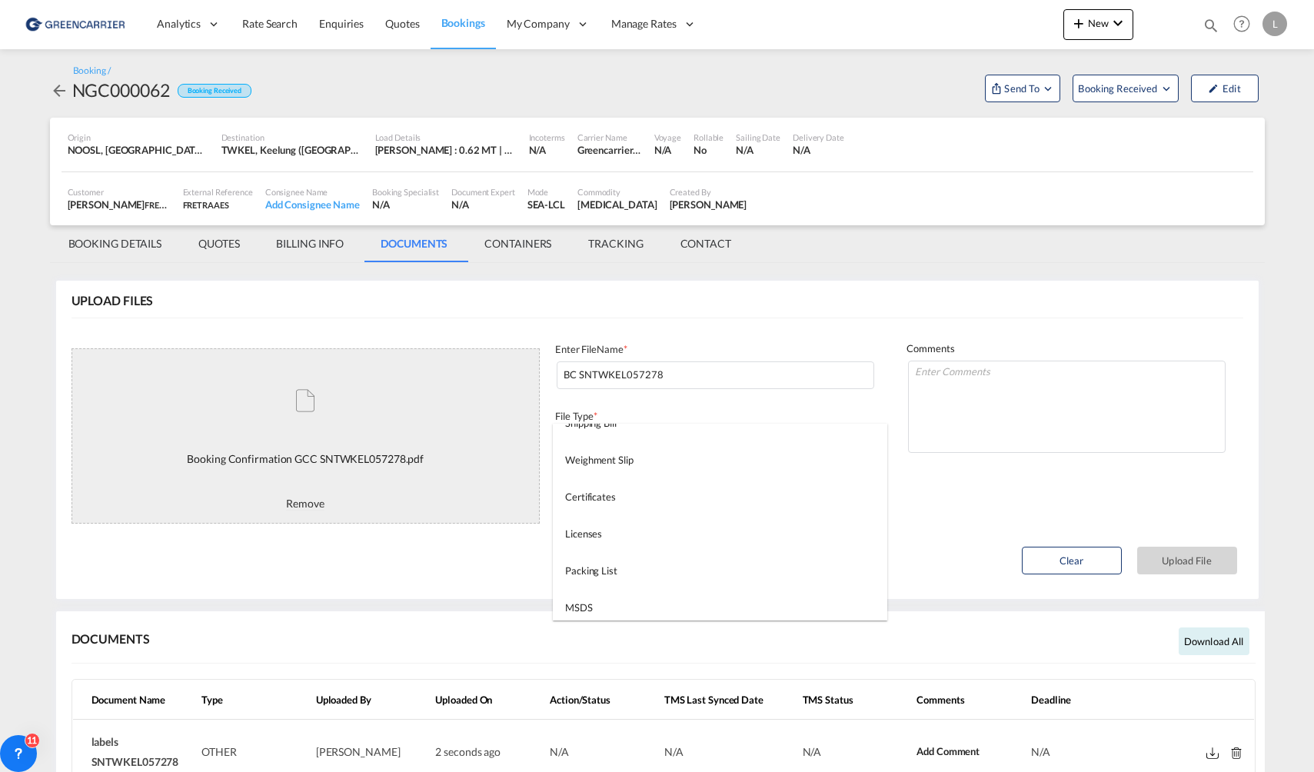
scroll to position [385, 0]
click at [631, 609] on md-option "Other" at bounding box center [720, 611] width 335 height 37
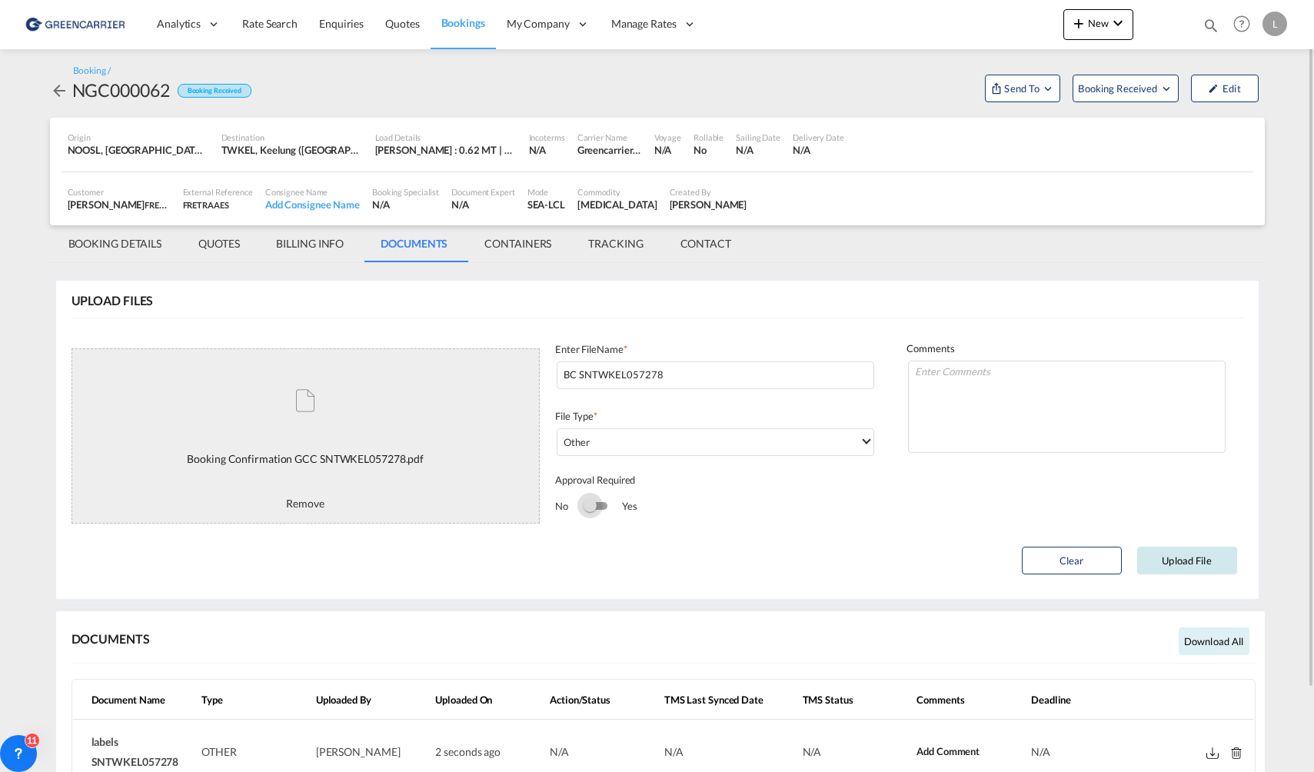
click at [1187, 563] on button "Upload File" at bounding box center [1187, 561] width 100 height 28
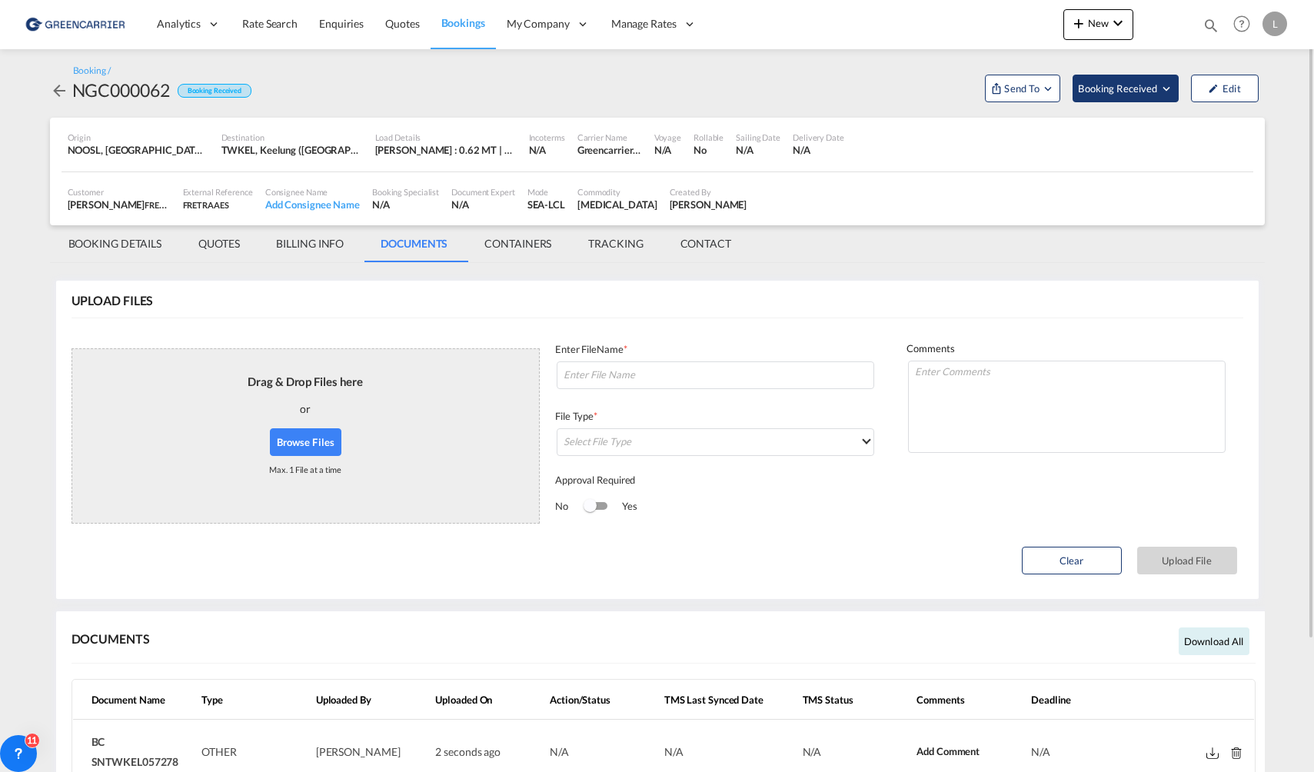
click at [1127, 82] on span "Booking Received" at bounding box center [1118, 88] width 81 height 15
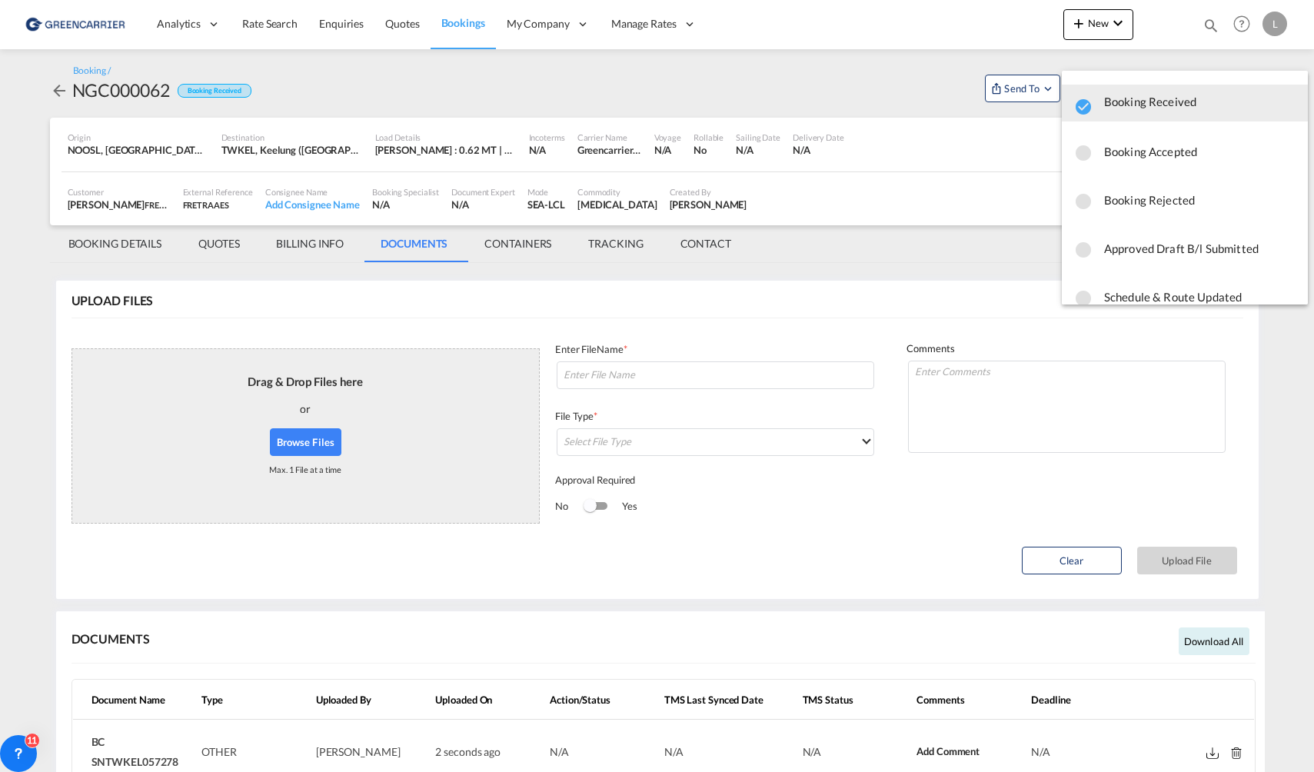
click at [1149, 154] on span "Booking Accepted" at bounding box center [1200, 152] width 192 height 28
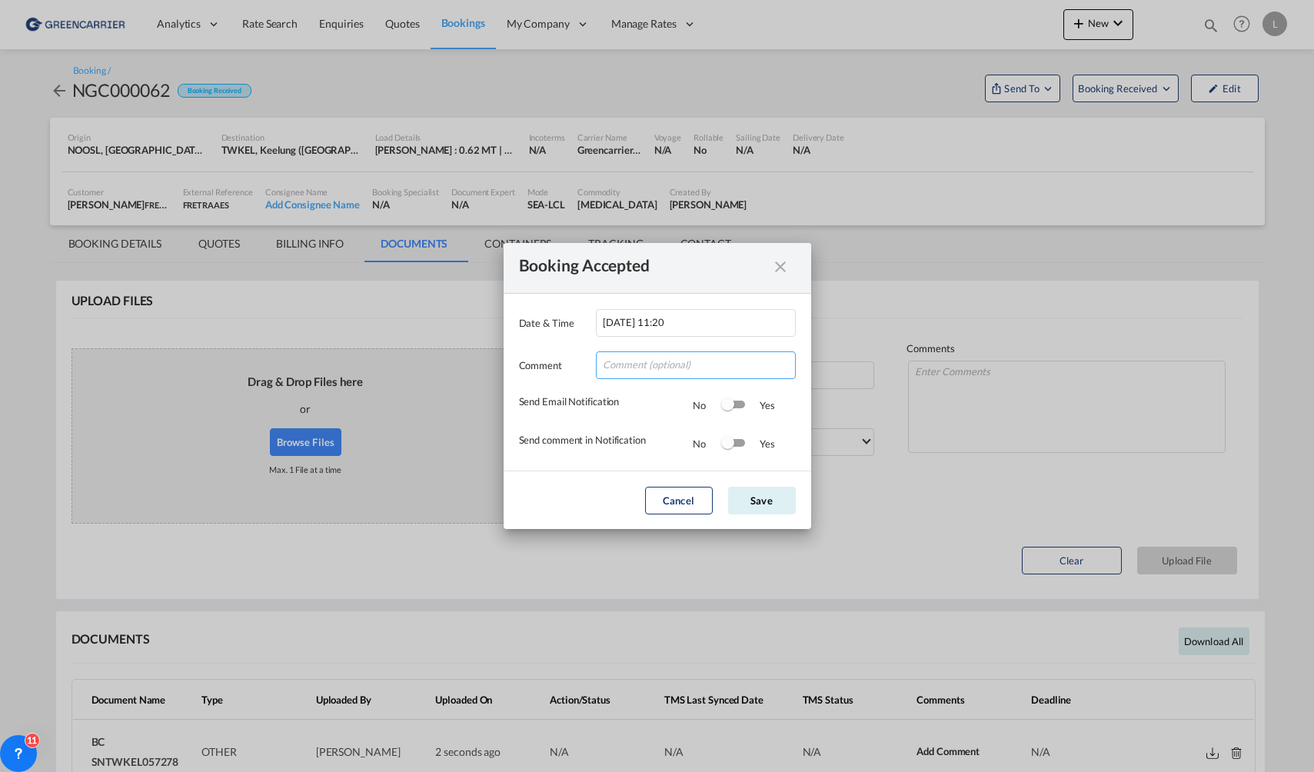
click at [674, 366] on input "Date & ..." at bounding box center [696, 365] width 200 height 28
type input "Takk for booking. Dokumenter vedlagt."
click at [736, 408] on div "Switch 1" at bounding box center [732, 405] width 23 height 18
click at [745, 448] on div "Yes" at bounding box center [759, 443] width 31 height 15
click at [734, 437] on div "Switch 2" at bounding box center [732, 444] width 23 height 18
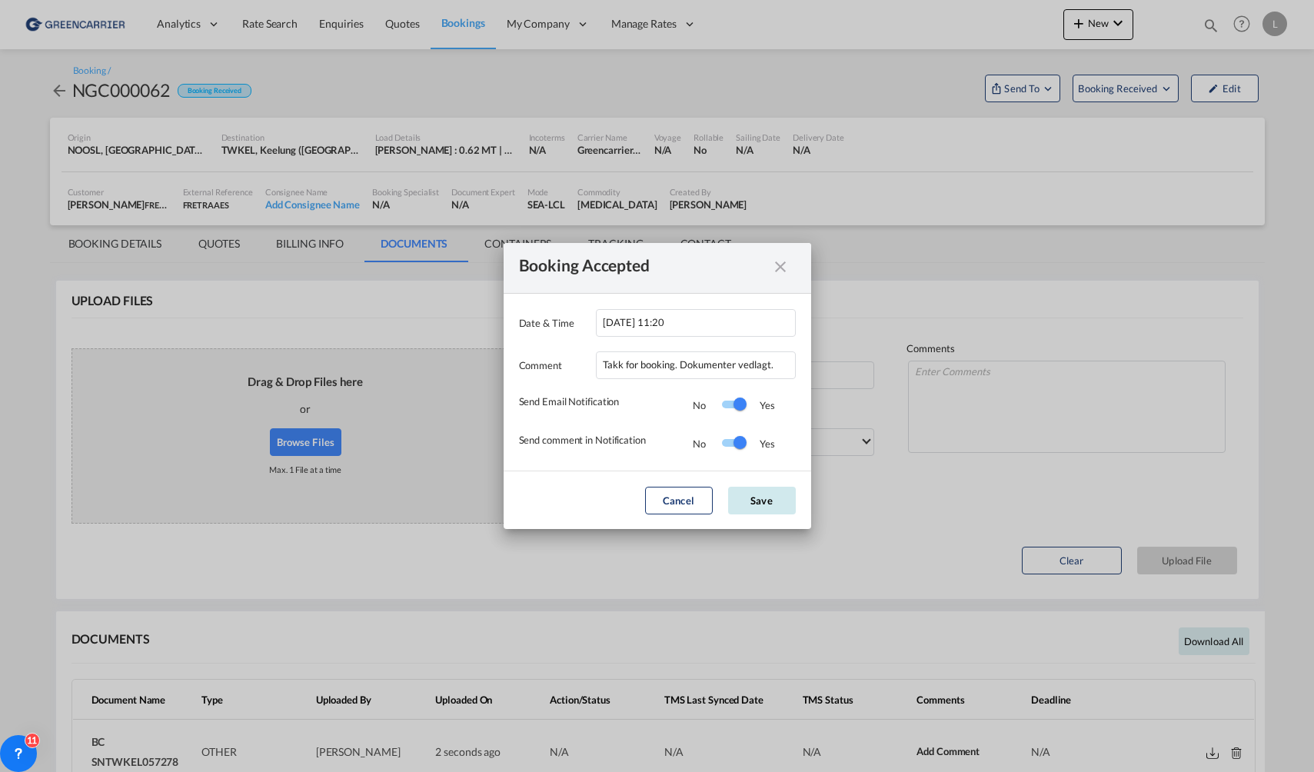
click at [775, 500] on button "Save" at bounding box center [762, 501] width 68 height 28
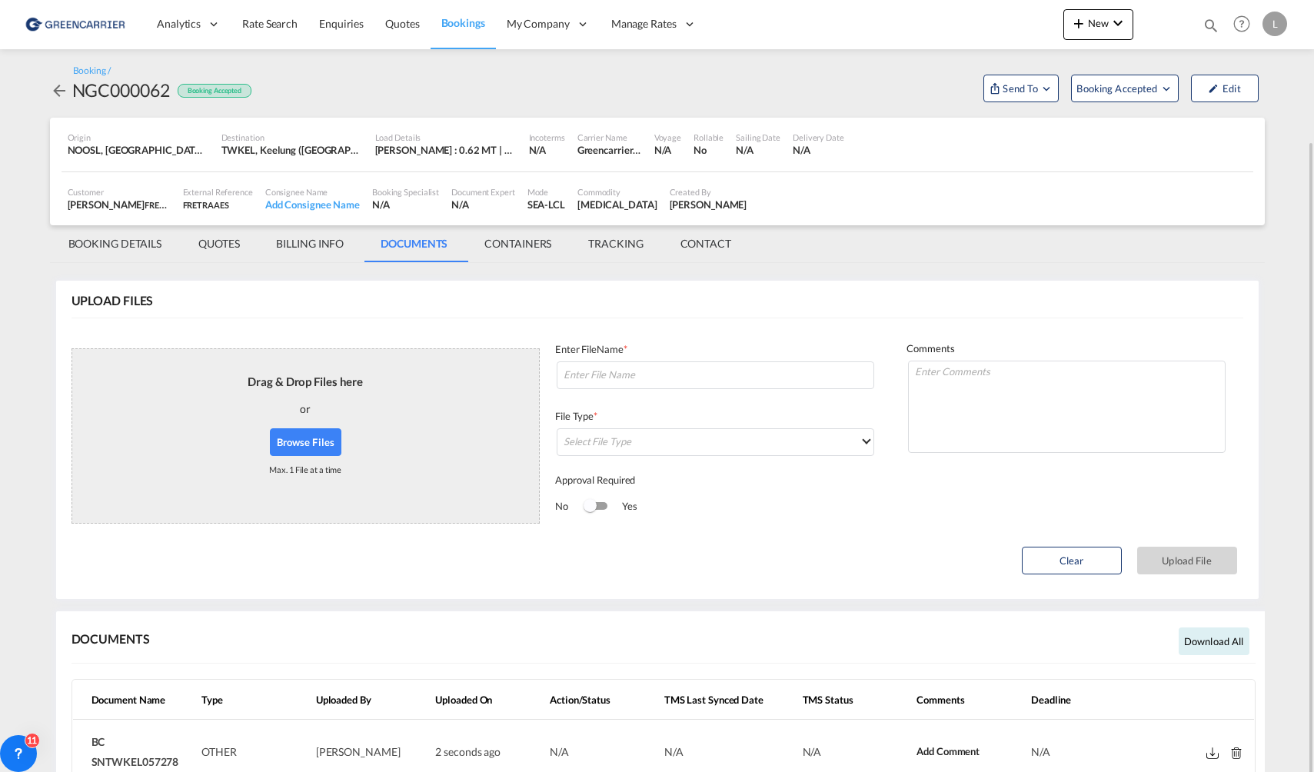
scroll to position [154, 0]
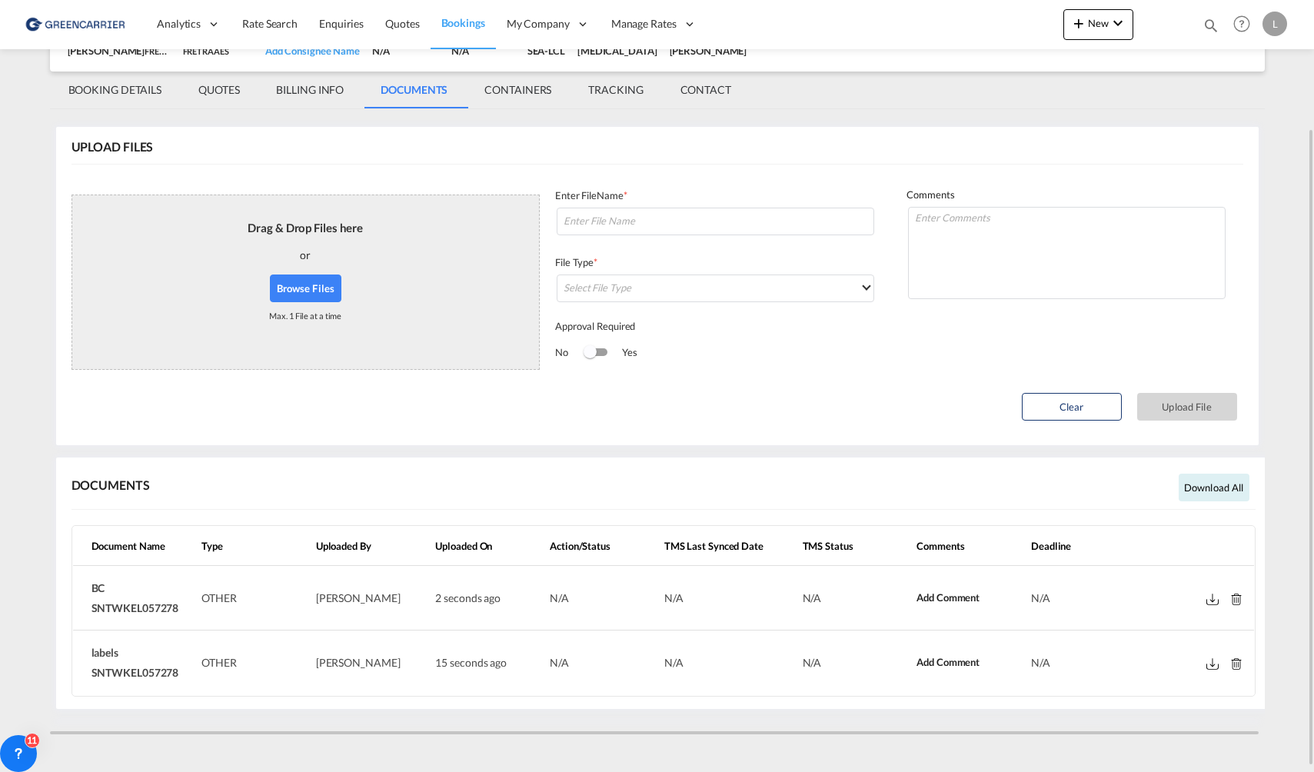
click at [1241, 604] on md-icon at bounding box center [1237, 600] width 12 height 12
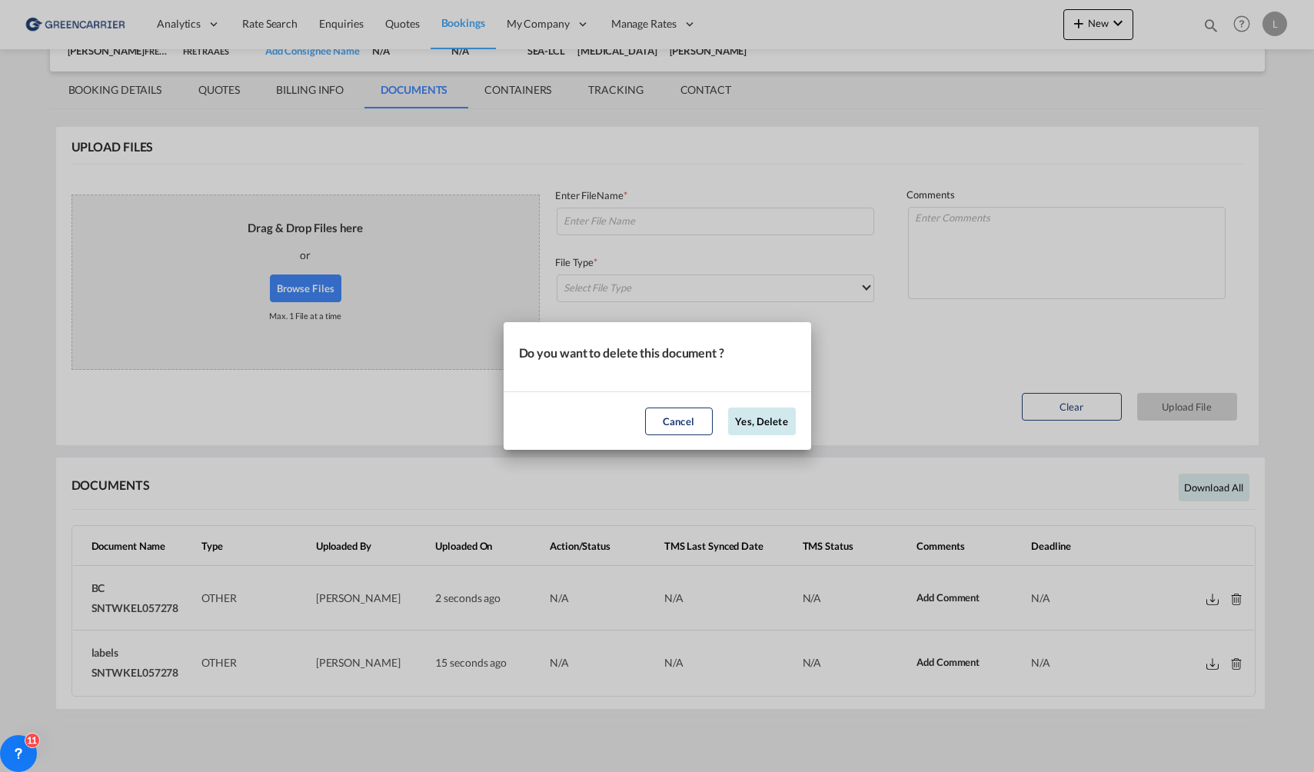
click at [776, 428] on button "Yes, Delete" at bounding box center [762, 422] width 68 height 28
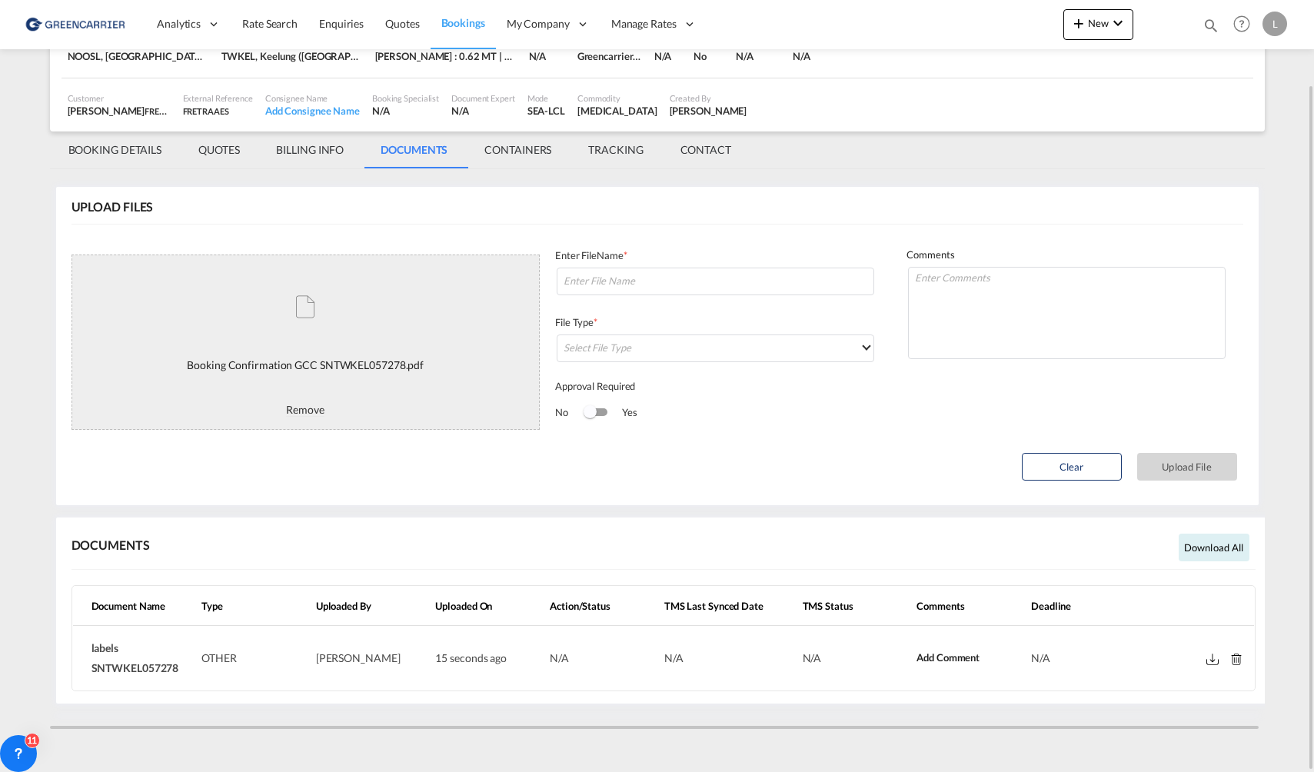
scroll to position [94, 0]
click at [689, 263] on div "Enter FileName *" at bounding box center [715, 257] width 321 height 18
drag, startPoint x: 689, startPoint y: 263, endPoint x: 694, endPoint y: 278, distance: 16.1
click at [694, 278] on input at bounding box center [716, 282] width 318 height 28
paste input "SNTWKEL057278"
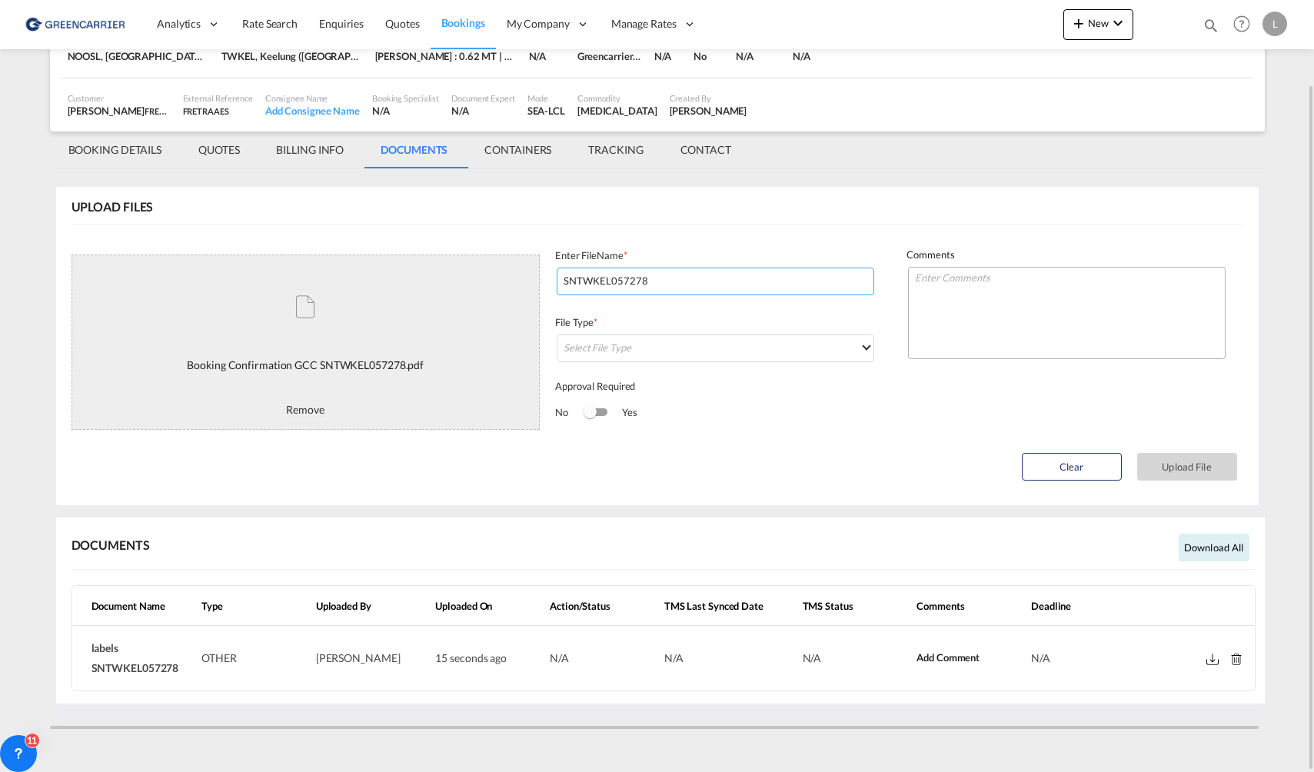
type input "SNTWKEL057278"
click at [1018, 305] on textarea at bounding box center [1067, 313] width 318 height 92
type textarea "Nå med riktig schedule"
click at [721, 361] on md-select "Select File Type" at bounding box center [716, 349] width 318 height 28
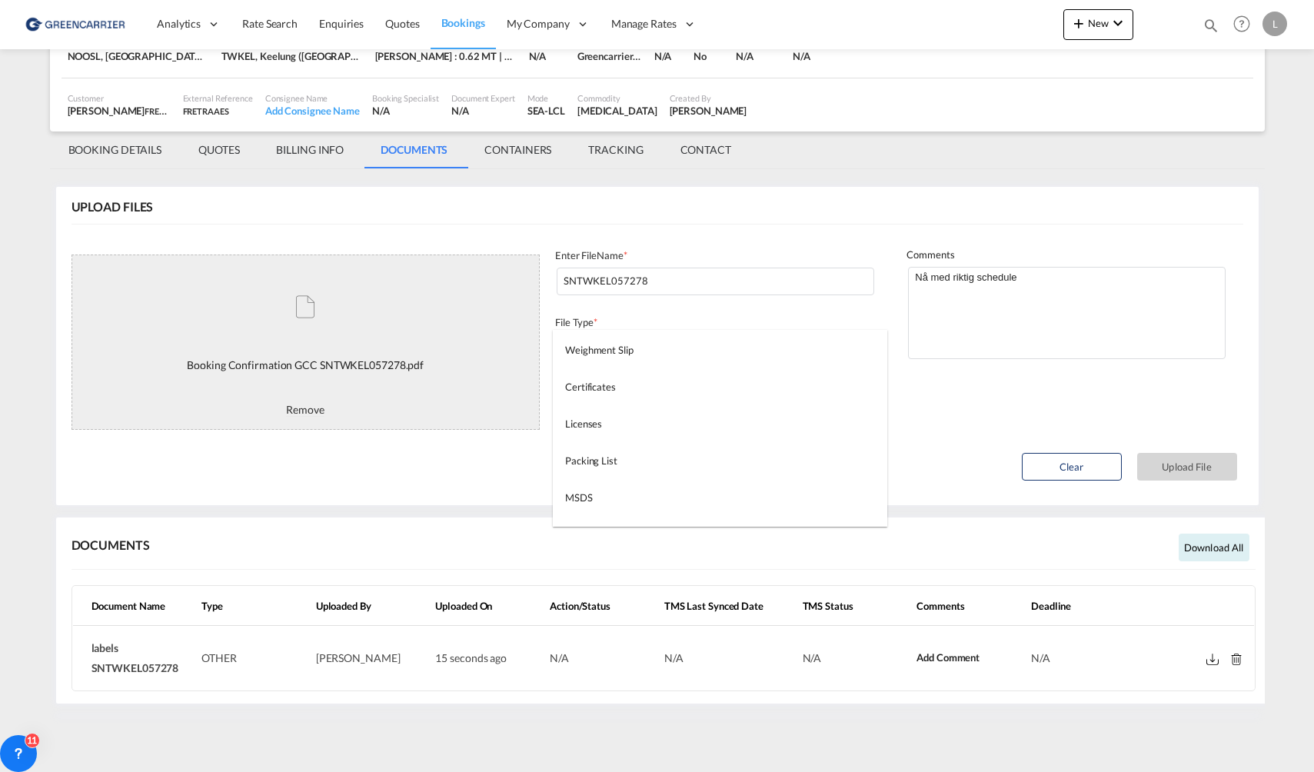
scroll to position [394, 0]
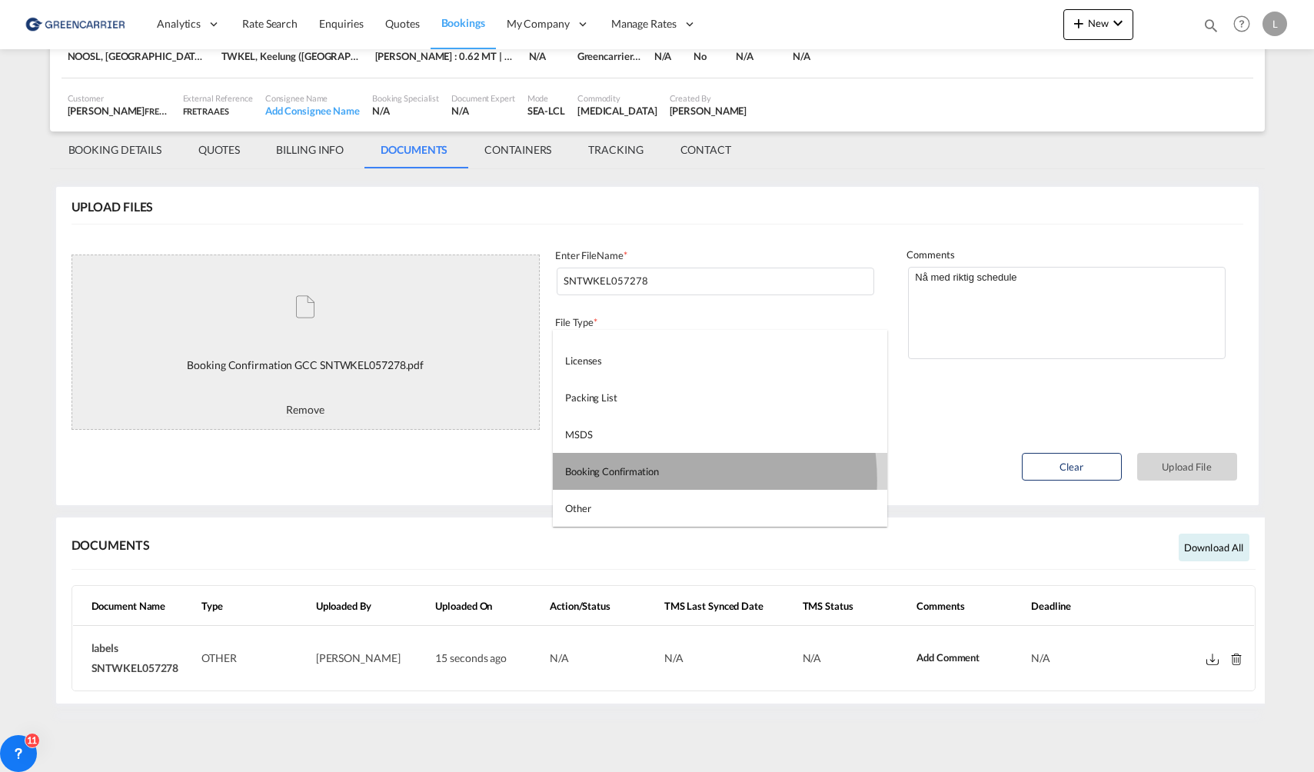
click at [650, 481] on md-option "Booking Confirmation" at bounding box center [720, 471] width 335 height 37
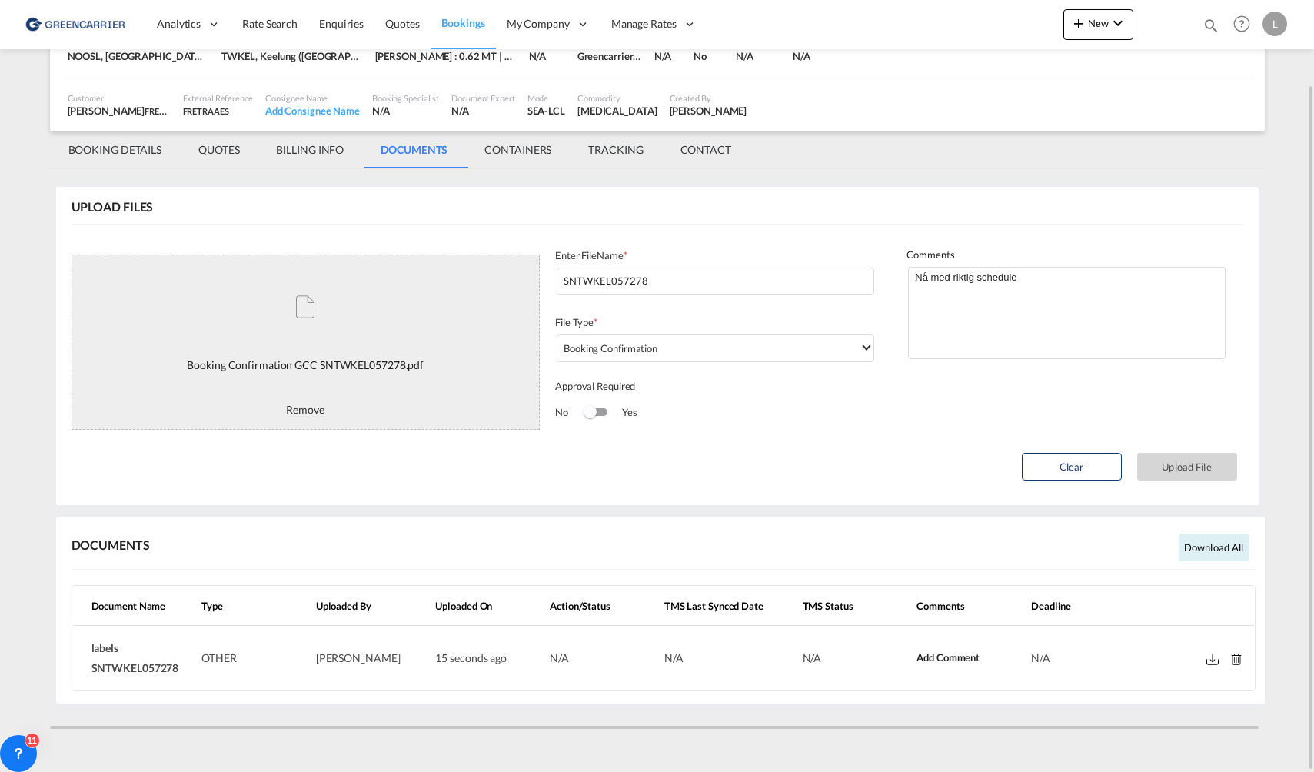
click at [852, 445] on md-card-content "UPLOAD FILES Processing... Booking Confirmation GCC SNTWKEL057278.pdf This file…" at bounding box center [657, 346] width 1203 height 318
click at [1208, 470] on button "Upload File" at bounding box center [1187, 467] width 100 height 28
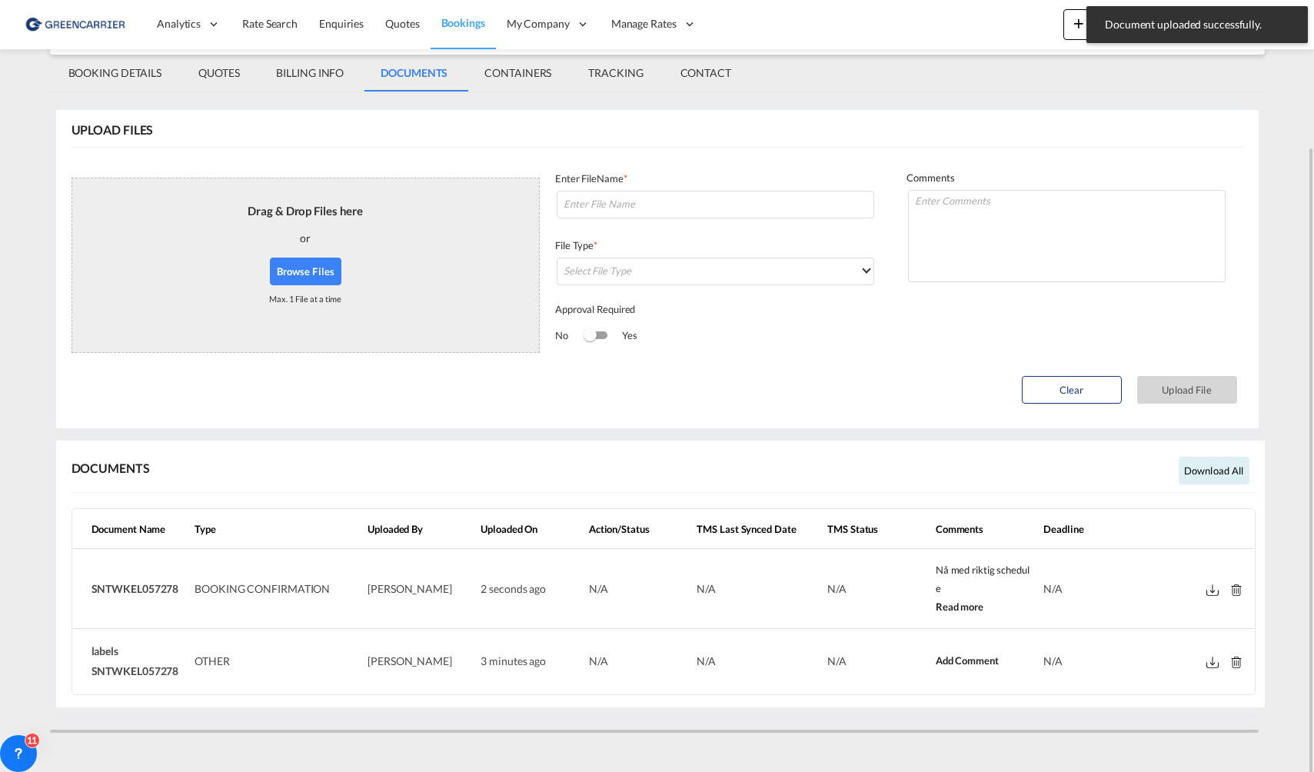
scroll to position [175, 0]
